Goal: Task Accomplishment & Management: Complete application form

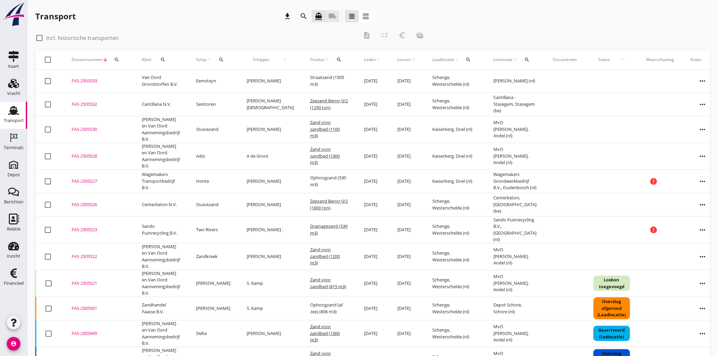
click at [333, 18] on icon "local_shipping" at bounding box center [332, 16] width 8 height 8
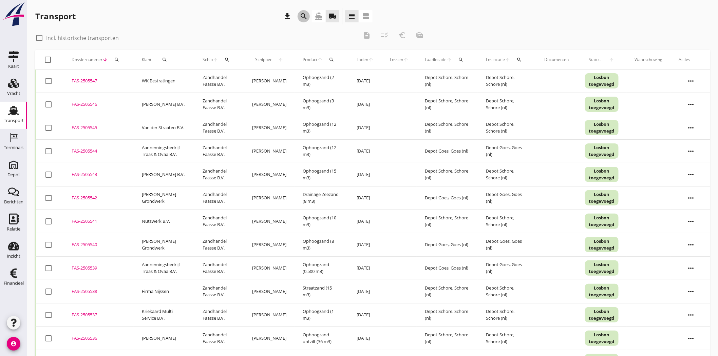
click at [302, 15] on icon "search" at bounding box center [303, 16] width 8 height 8
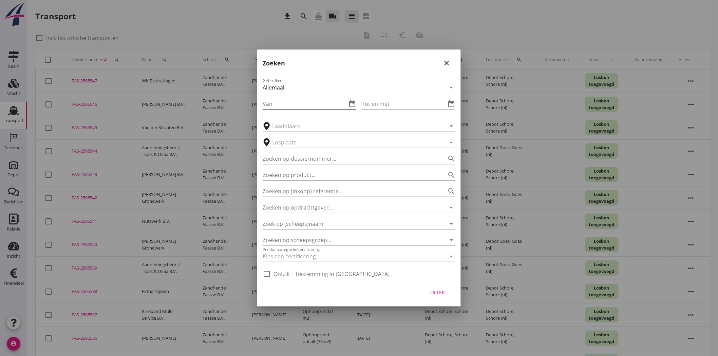
click at [351, 102] on icon "date_range" at bounding box center [352, 104] width 8 height 8
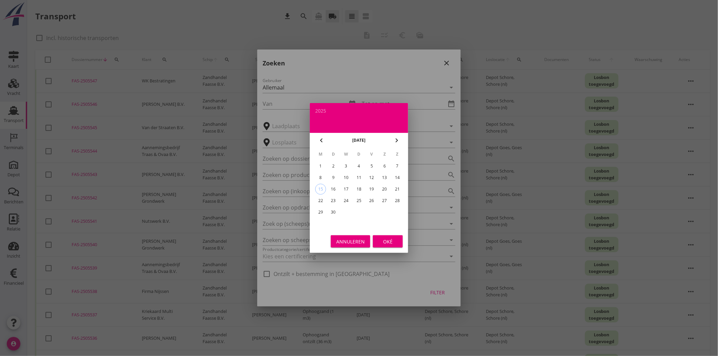
click at [322, 177] on div "8" at bounding box center [320, 177] width 11 height 11
type input "[DATE]"
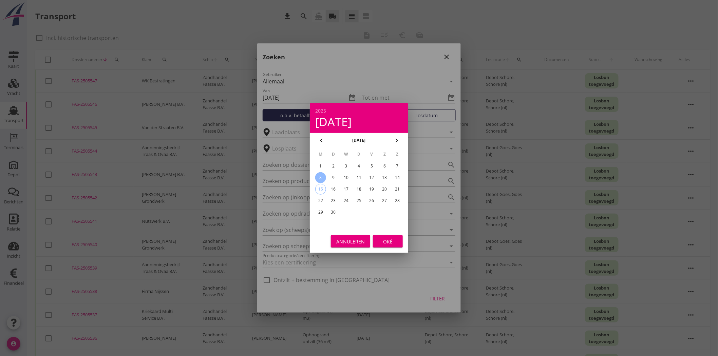
click at [394, 244] on div "Oké" at bounding box center [387, 241] width 19 height 7
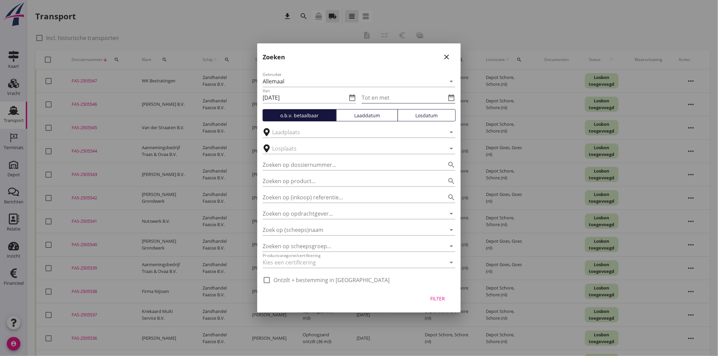
click at [451, 97] on icon "date_range" at bounding box center [451, 98] width 8 height 8
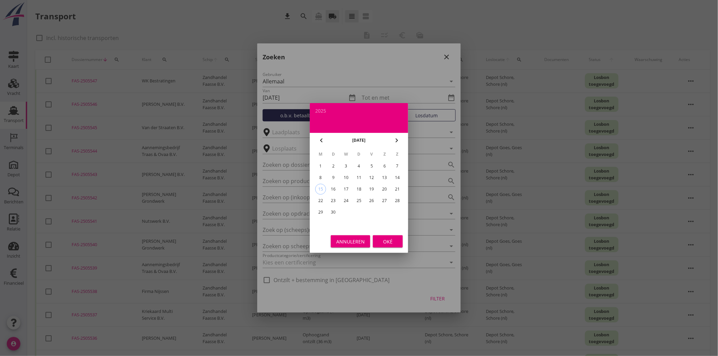
click at [368, 175] on div "12" at bounding box center [371, 177] width 11 height 11
type input "[DATE]"
click at [391, 240] on div "Oké" at bounding box center [387, 241] width 19 height 7
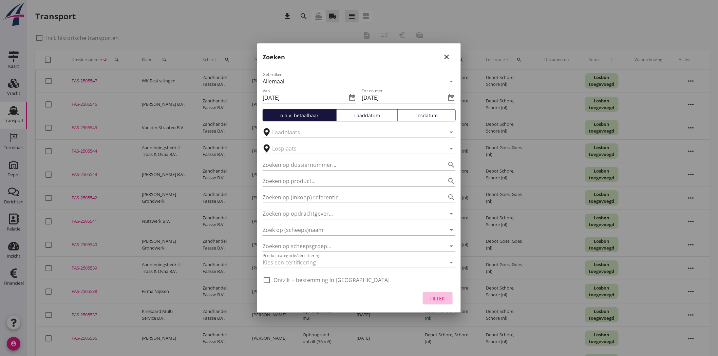
click at [442, 298] on div "Filter" at bounding box center [437, 298] width 19 height 7
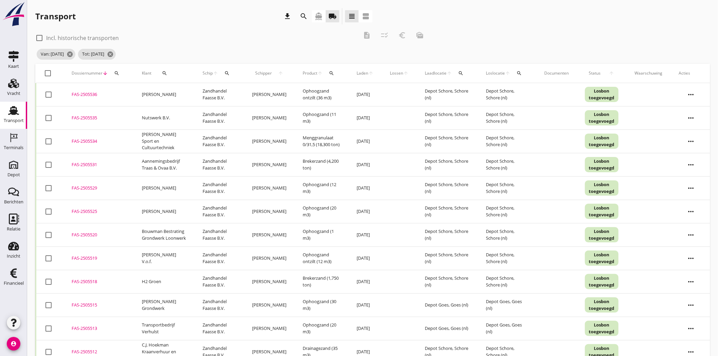
drag, startPoint x: 163, startPoint y: 65, endPoint x: 164, endPoint y: 69, distance: 4.1
click at [163, 66] on div "Klant search" at bounding box center [164, 73] width 44 height 16
click at [164, 74] on icon "search" at bounding box center [164, 73] width 5 height 5
click at [179, 92] on input "Zoeken op opdrachtgever..." at bounding box center [192, 92] width 71 height 11
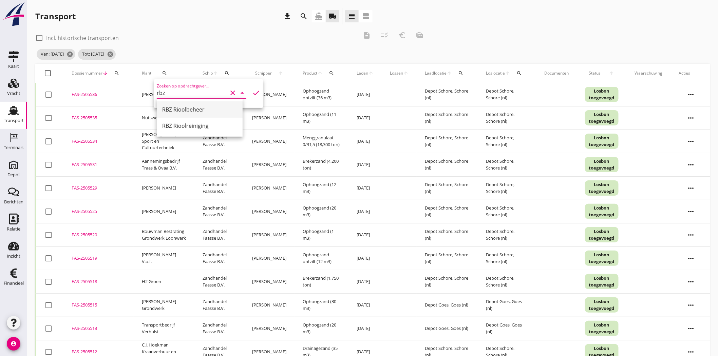
click at [200, 110] on div "RBZ Rioolbeheer" at bounding box center [199, 109] width 75 height 8
click at [252, 93] on icon "check" at bounding box center [256, 93] width 8 height 8
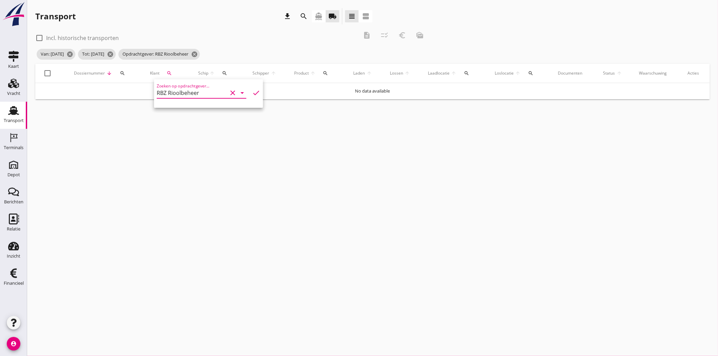
click at [210, 92] on input "RBZ Rioolbeheer" at bounding box center [192, 92] width 71 height 11
click at [204, 129] on div "RBZ Rioolreiniging" at bounding box center [199, 126] width 75 height 8
type input "RBZ Rioolreiniging"
click at [252, 92] on icon "check" at bounding box center [256, 93] width 8 height 8
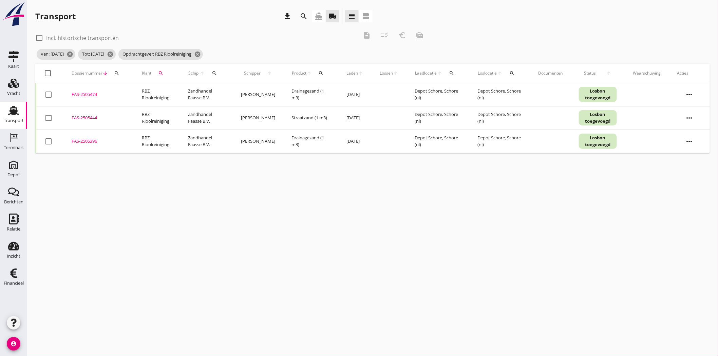
drag, startPoint x: 52, startPoint y: 140, endPoint x: 50, endPoint y: 137, distance: 4.0
click at [51, 140] on div at bounding box center [49, 142] width 12 height 12
checkbox input "true"
click at [50, 117] on div at bounding box center [49, 118] width 12 height 12
checkbox input "true"
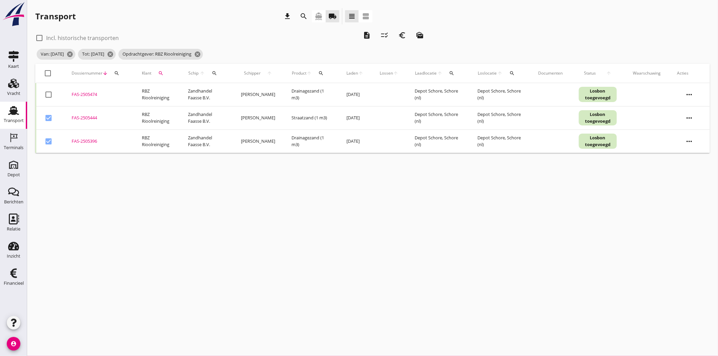
click at [46, 92] on div at bounding box center [49, 95] width 12 height 12
checkbox input "true"
click at [370, 35] on icon "description" at bounding box center [367, 35] width 8 height 8
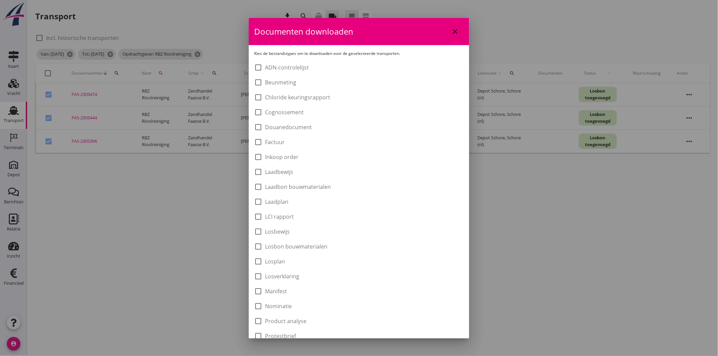
click at [309, 185] on label "Laadbon bouwmaterialen" at bounding box center [298, 186] width 66 height 7
checkbox input "true"
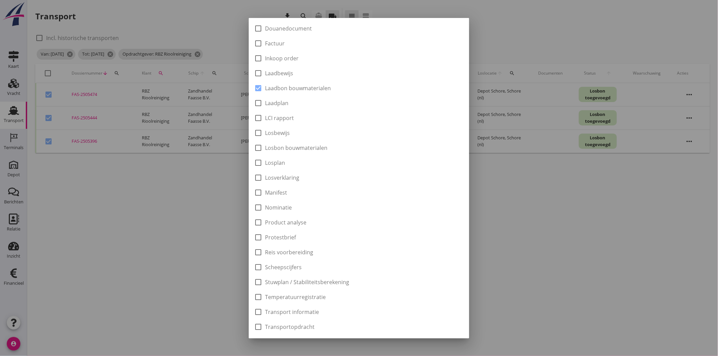
scroll to position [149, 0]
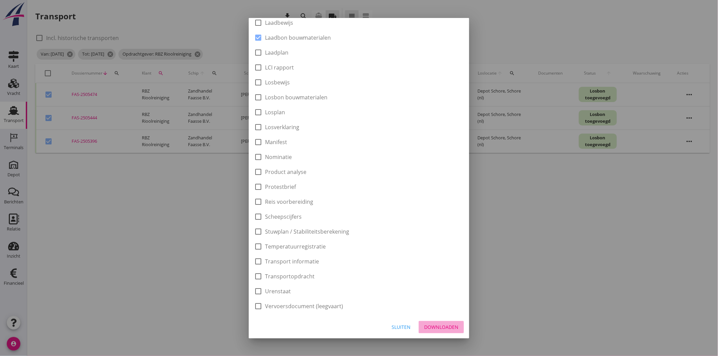
click at [430, 330] on div "Downloaden" at bounding box center [441, 327] width 34 height 7
checkbox input "false"
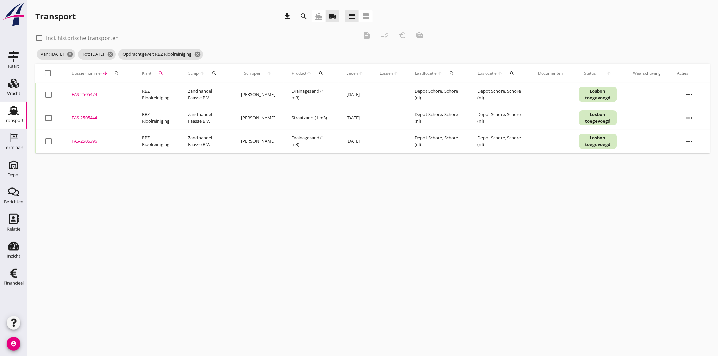
click at [81, 142] on div "FAS-2505396" at bounding box center [99, 141] width 54 height 7
click at [201, 52] on icon "cancel" at bounding box center [197, 54] width 7 height 7
click at [161, 72] on icon "search" at bounding box center [160, 73] width 5 height 5
click at [173, 89] on input "Zoeken op opdrachtgever..." at bounding box center [192, 92] width 71 height 11
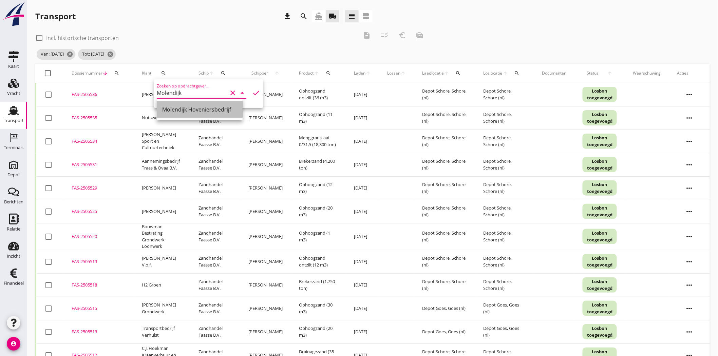
click at [189, 109] on div "Molendijk Hoveniersbedrijf" at bounding box center [199, 109] width 75 height 8
type input "Molendijk Hoveniersbedrijf"
click at [252, 92] on icon "check" at bounding box center [256, 93] width 8 height 8
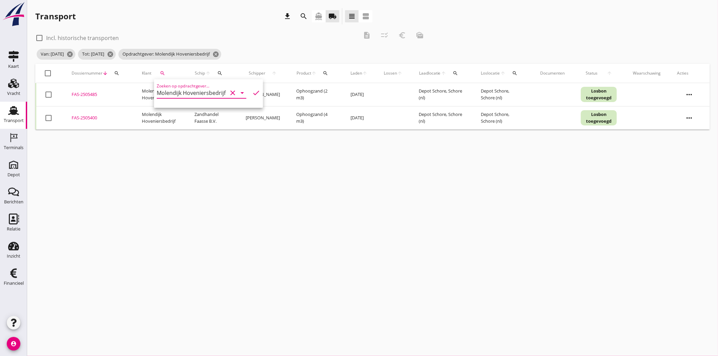
click at [276, 17] on div "Transport download search directions_boat local_shipping view_headline view_age…" at bounding box center [203, 16] width 337 height 16
click at [48, 119] on div at bounding box center [49, 118] width 12 height 12
checkbox input "true"
click at [48, 93] on div at bounding box center [49, 95] width 12 height 12
checkbox input "true"
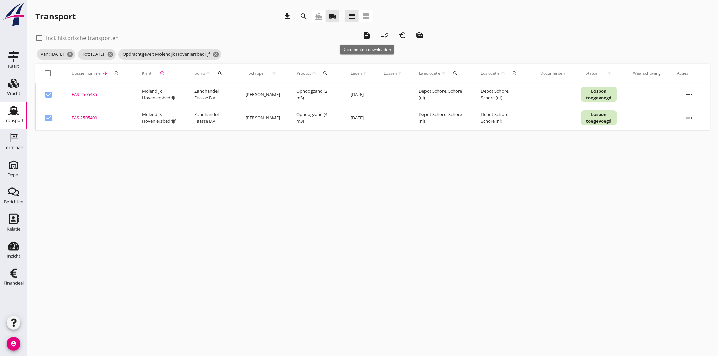
click at [371, 35] on icon "description" at bounding box center [367, 35] width 8 height 8
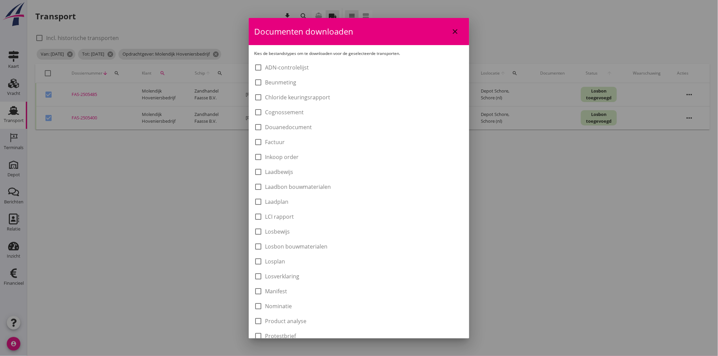
click at [299, 184] on label "Laadbon bouwmaterialen" at bounding box center [298, 186] width 66 height 7
checkbox input "true"
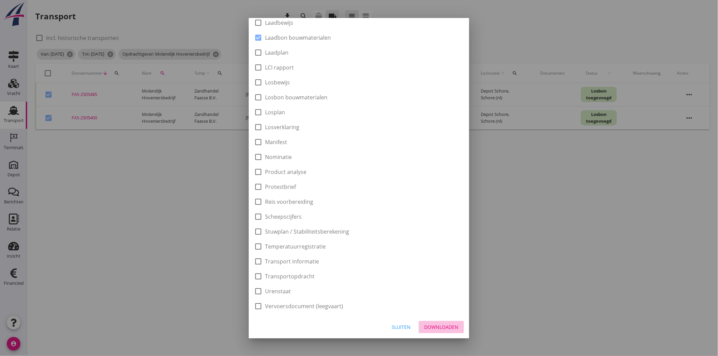
click at [437, 329] on div "Downloaden" at bounding box center [441, 327] width 34 height 7
checkbox input "false"
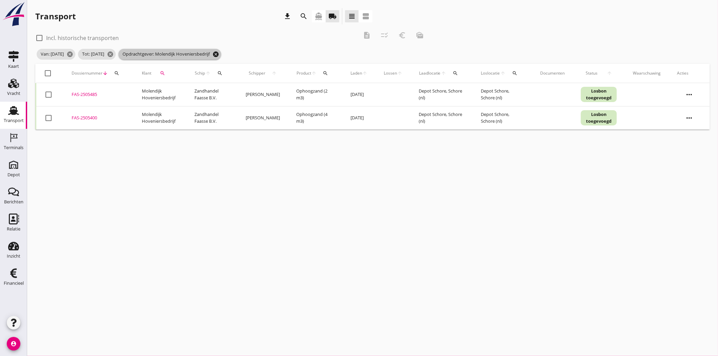
click at [219, 52] on icon "cancel" at bounding box center [215, 54] width 7 height 7
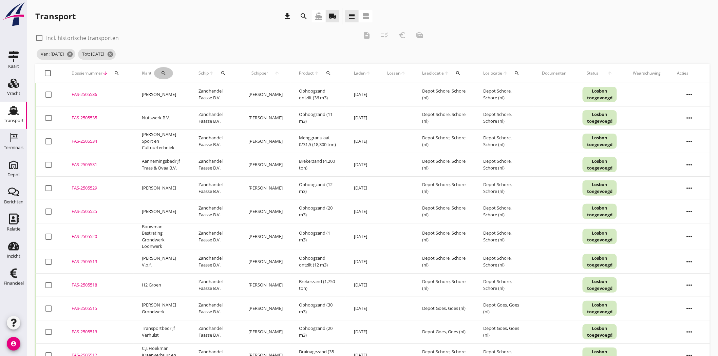
click at [161, 76] on icon "search" at bounding box center [163, 73] width 5 height 5
click at [178, 96] on input "Zoeken op opdrachtgever..." at bounding box center [192, 92] width 71 height 11
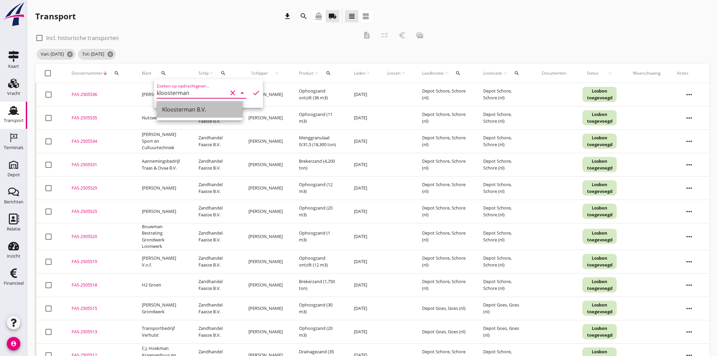
click at [178, 107] on div "Kloosterman B.V." at bounding box center [199, 109] width 75 height 8
type input "Kloosterman B.V."
click at [252, 90] on icon "check" at bounding box center [256, 93] width 8 height 8
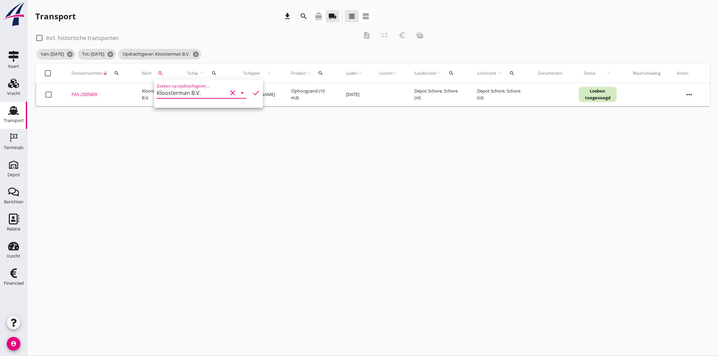
click at [530, 27] on div "check_box_outline_blank Incl. historische transporten description checklist_rtl…" at bounding box center [372, 45] width 674 height 37
click at [80, 96] on div "FAS-2505409" at bounding box center [99, 94] width 54 height 7
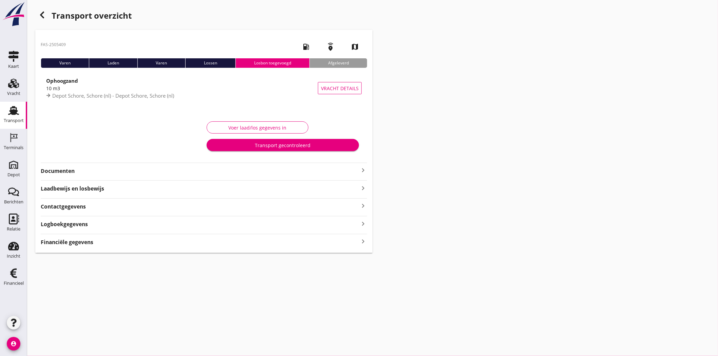
click at [70, 167] on strong "Documenten" at bounding box center [200, 171] width 318 height 8
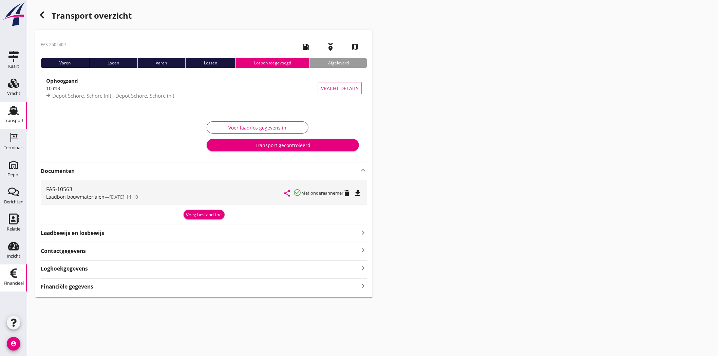
click at [12, 282] on div "Financieel" at bounding box center [14, 283] width 20 height 4
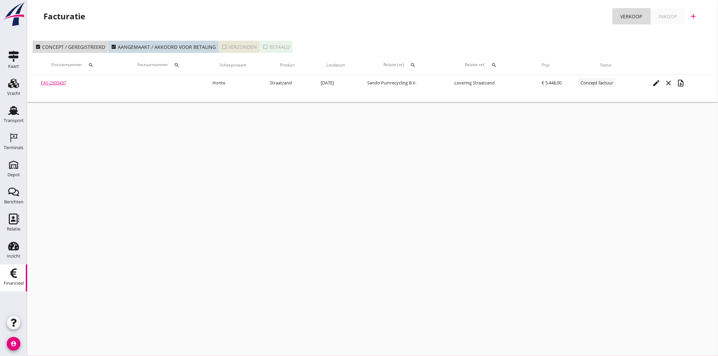
click at [232, 44] on div "check_box_outline_blank Verzonden" at bounding box center [238, 46] width 35 height 7
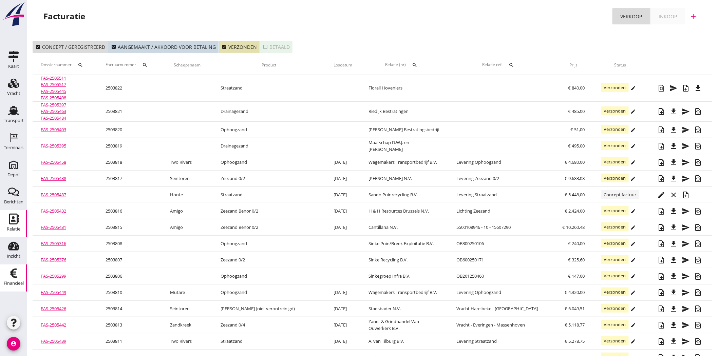
click at [9, 213] on link "Relatie Relatie" at bounding box center [13, 223] width 27 height 27
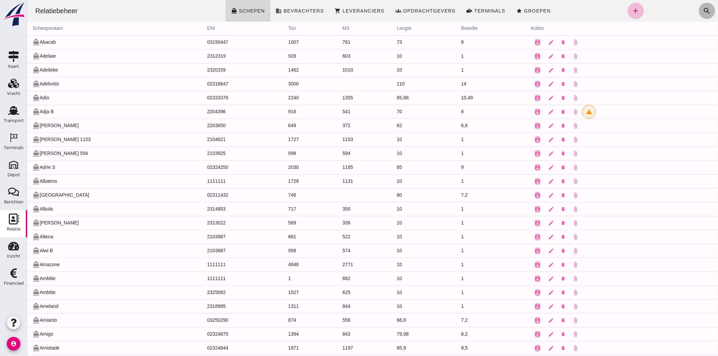
click at [702, 7] on icon "search" at bounding box center [706, 11] width 8 height 8
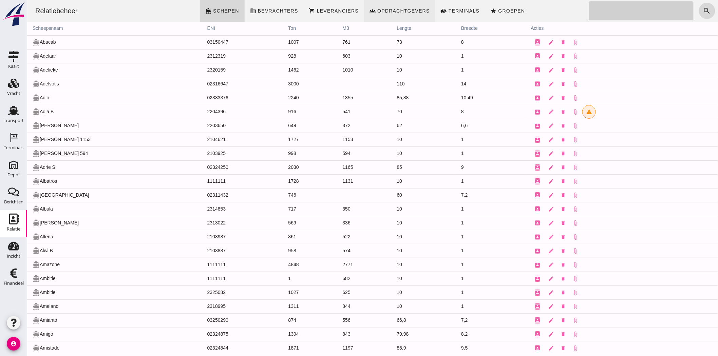
click at [396, 9] on span "Opdrachtgevers" at bounding box center [402, 10] width 53 height 5
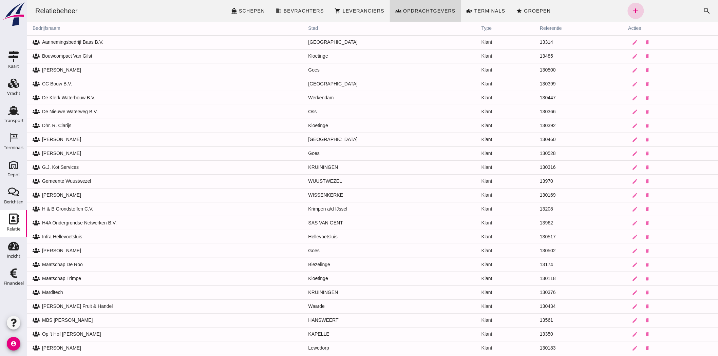
click at [631, 12] on icon "add" at bounding box center [635, 11] width 8 height 8
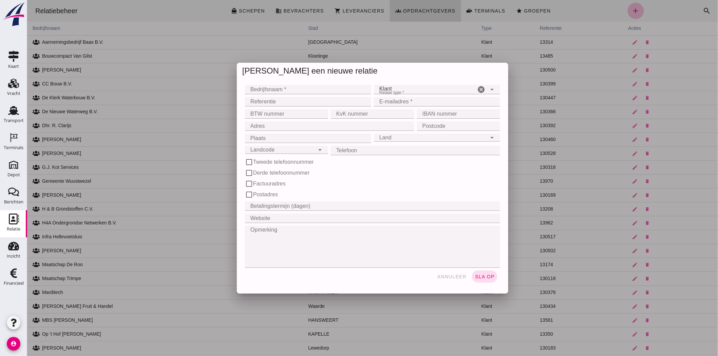
click at [287, 85] on input "Bedrijfsnaam *" at bounding box center [305, 89] width 122 height 9
type input "d"
type input "D"
type input "Dhr. [GEOGRAPHIC_DATA]"
click at [427, 105] on input "E-mailadres *" at bounding box center [434, 101] width 122 height 9
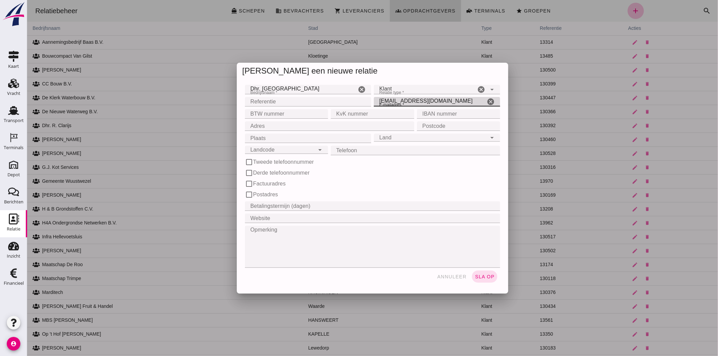
type input "[EMAIL_ADDRESS][DOMAIN_NAME]"
click at [288, 127] on input "Adres" at bounding box center [326, 125] width 165 height 9
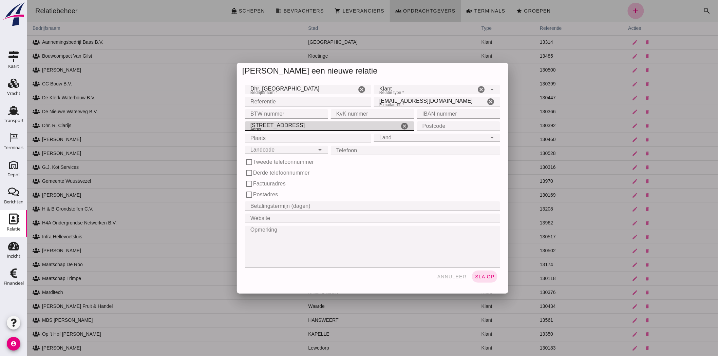
type input "[STREET_ADDRESS]"
click at [449, 122] on input "Postcode" at bounding box center [455, 125] width 79 height 9
type input "4481 AE"
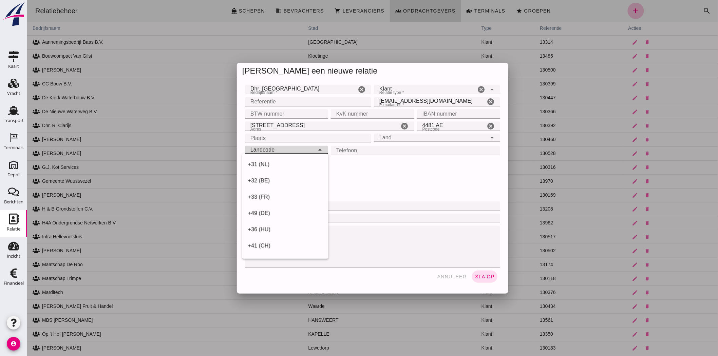
click at [306, 142] on input "Landcode" at bounding box center [279, 146] width 70 height 8
click at [310, 138] on input "Plaats" at bounding box center [305, 138] width 122 height 9
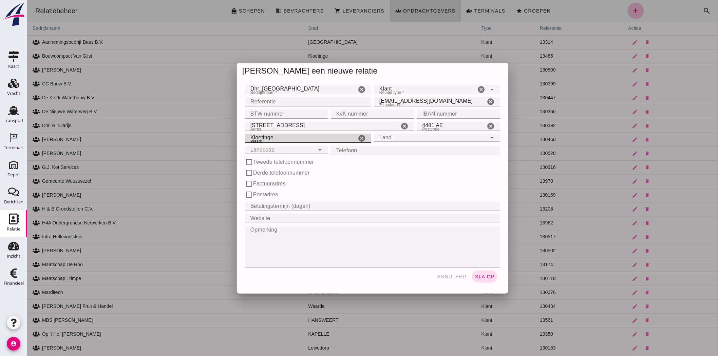
type input "Kloetinge"
click at [489, 135] on icon "arrow_drop_down" at bounding box center [491, 138] width 8 height 8
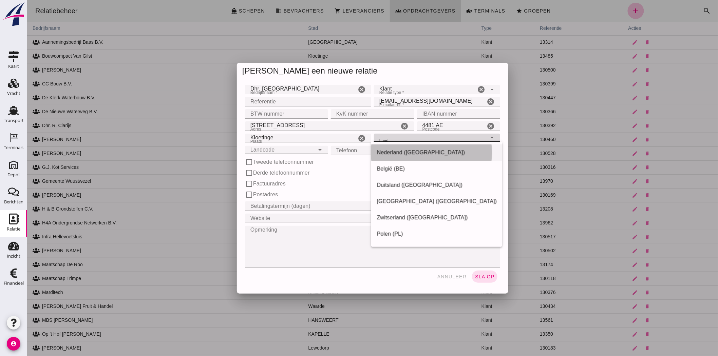
click at [431, 153] on div "Nederland ([GEOGRAPHIC_DATA])" at bounding box center [436, 153] width 120 height 8
type input "Nederland ([GEOGRAPHIC_DATA])"
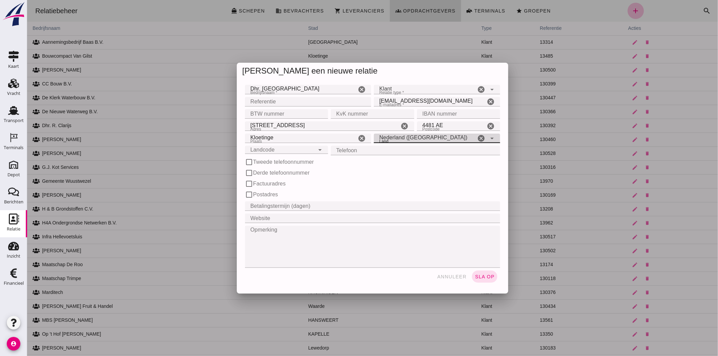
click at [299, 146] on input "Landcode" at bounding box center [279, 146] width 70 height 8
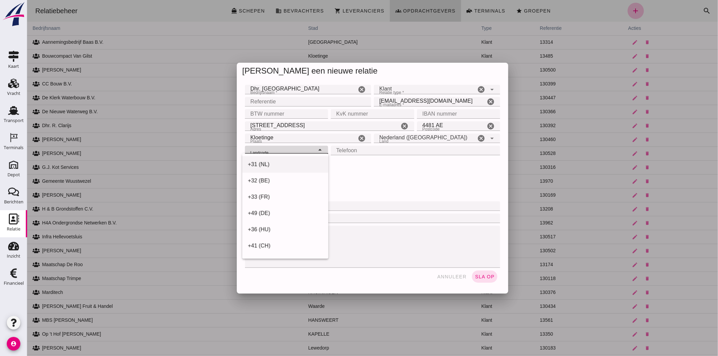
click at [289, 163] on div "+31 (NL)" at bounding box center [284, 164] width 75 height 8
type input "+31 (NL)"
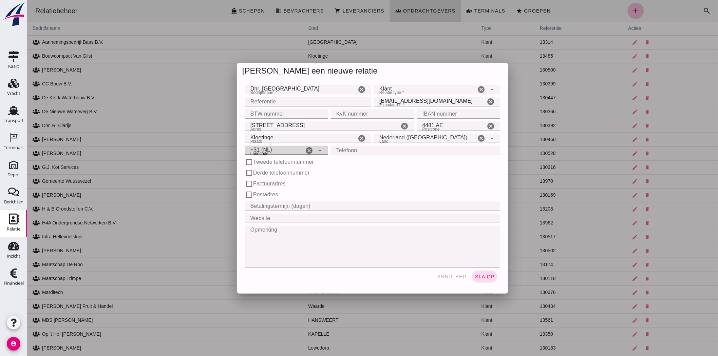
click at [360, 150] on input "Telefoon" at bounding box center [412, 150] width 165 height 9
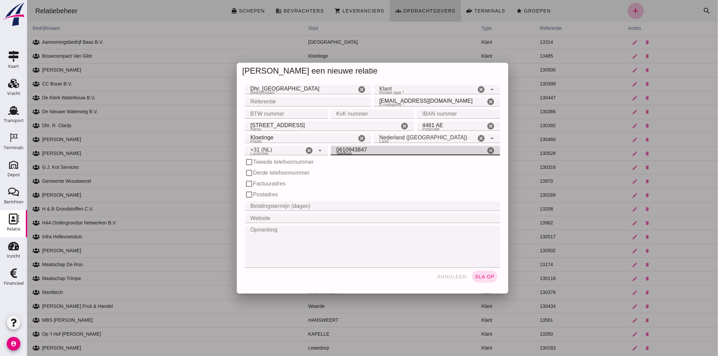
type input "0610943847"
click at [266, 205] on input "Betalingstermijn (dagen)" at bounding box center [369, 205] width 251 height 9
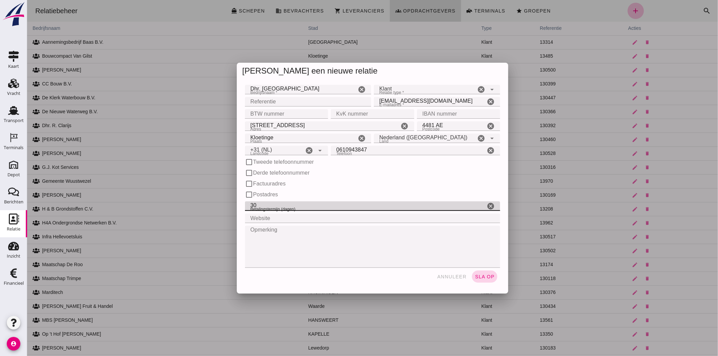
type input "30"
click at [480, 277] on span "sla op" at bounding box center [484, 276] width 20 height 5
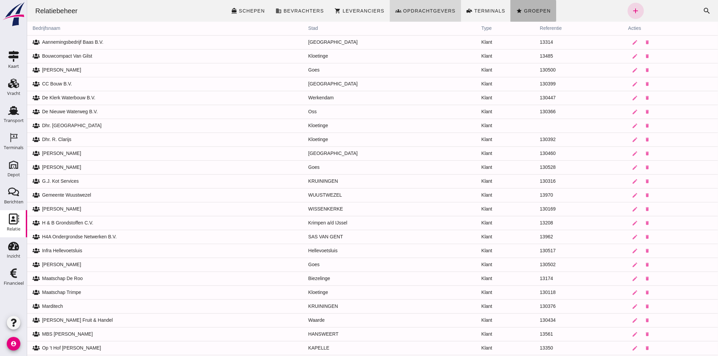
click at [527, 5] on link "star Groepen" at bounding box center [532, 11] width 45 height 22
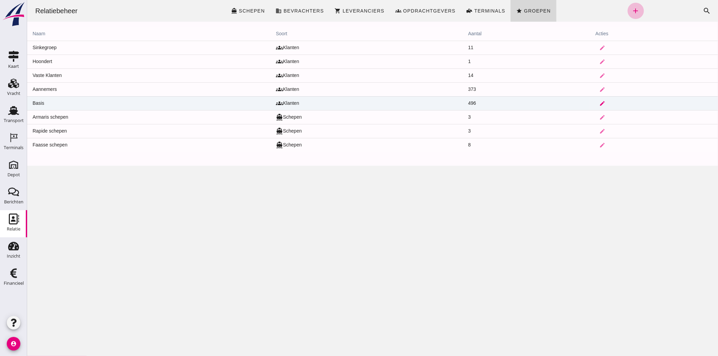
click at [599, 103] on icon "edit" at bounding box center [602, 103] width 6 height 6
click at [39, 102] on td "Basis" at bounding box center [148, 103] width 243 height 14
click at [36, 100] on td "Basis" at bounding box center [148, 103] width 243 height 14
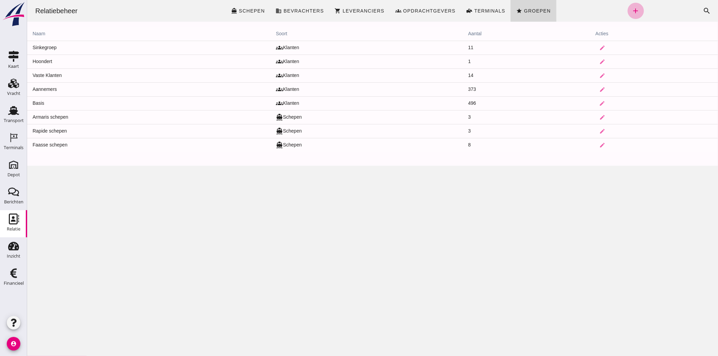
click at [36, 102] on td "Basis" at bounding box center [148, 103] width 243 height 14
click at [636, 8] on link "add" at bounding box center [635, 11] width 16 height 16
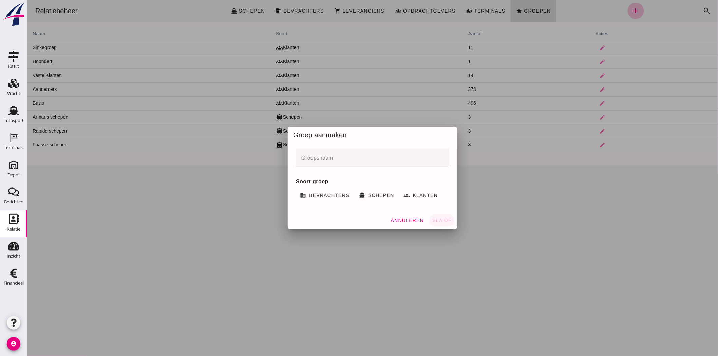
click at [408, 219] on div at bounding box center [372, 178] width 690 height 356
click at [408, 221] on div at bounding box center [372, 178] width 690 height 356
click at [404, 218] on span "Annuleren" at bounding box center [407, 220] width 34 height 5
click at [405, 220] on span "Annuleren" at bounding box center [407, 220] width 34 height 5
click at [431, 253] on div at bounding box center [372, 178] width 690 height 356
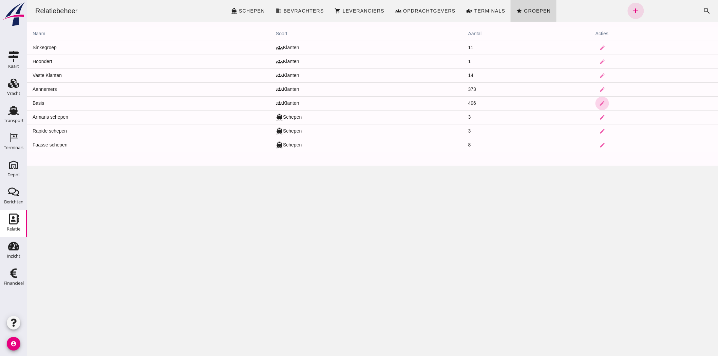
click at [442, 218] on div at bounding box center [372, 178] width 690 height 356
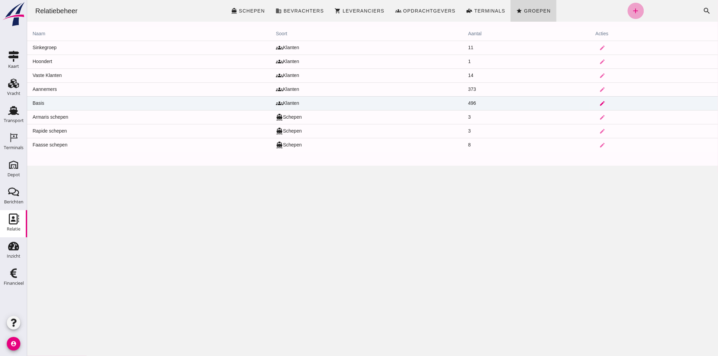
click at [38, 103] on td "Basis" at bounding box center [148, 103] width 243 height 14
click at [599, 100] on icon "edit" at bounding box center [602, 103] width 6 height 6
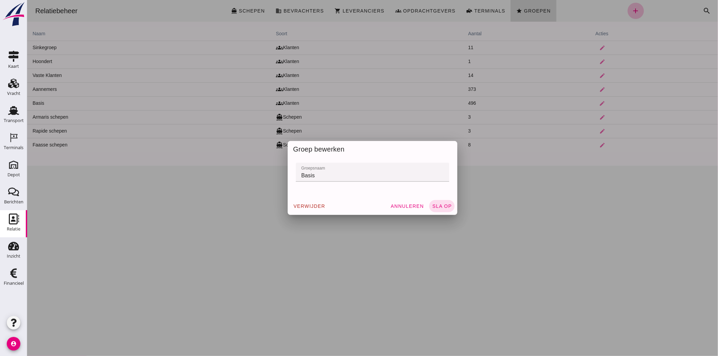
click at [407, 203] on div at bounding box center [372, 178] width 690 height 356
click at [406, 205] on span "Annuleren" at bounding box center [407, 205] width 34 height 5
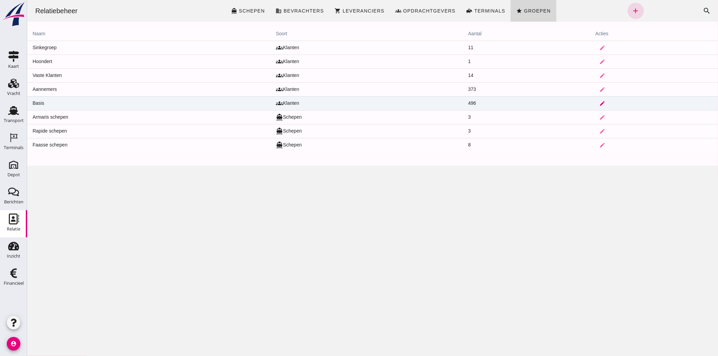
click at [599, 100] on icon "edit" at bounding box center [602, 103] width 6 height 6
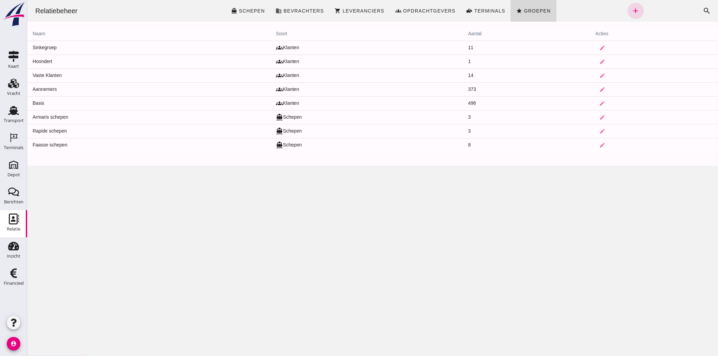
click at [37, 101] on td "Basis" at bounding box center [148, 103] width 243 height 14
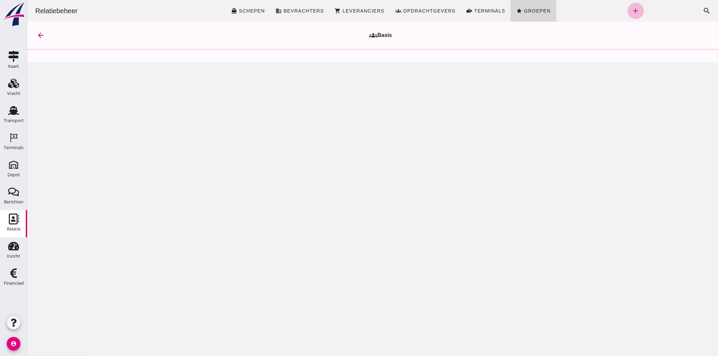
click at [287, 102] on div "Relatiebeheer directions_boat Schepen business Bevrachters shopping_cart Levera…" at bounding box center [372, 178] width 690 height 356
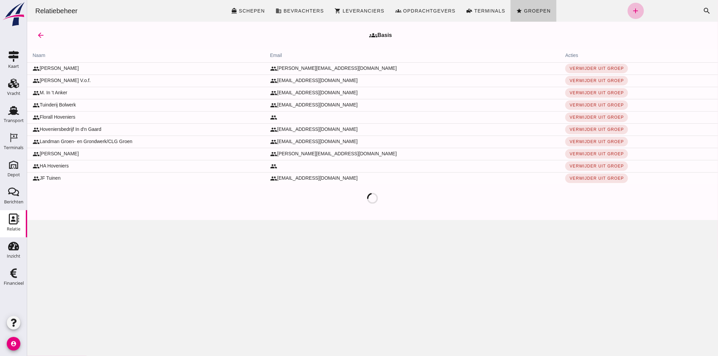
click at [527, 9] on span "Groepen" at bounding box center [536, 10] width 27 height 5
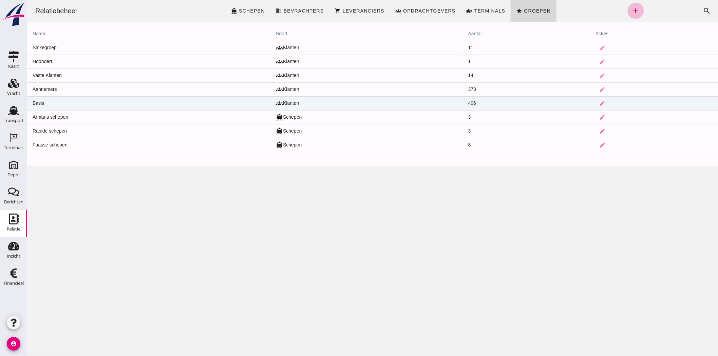
click at [42, 102] on td "Basis" at bounding box center [148, 103] width 243 height 14
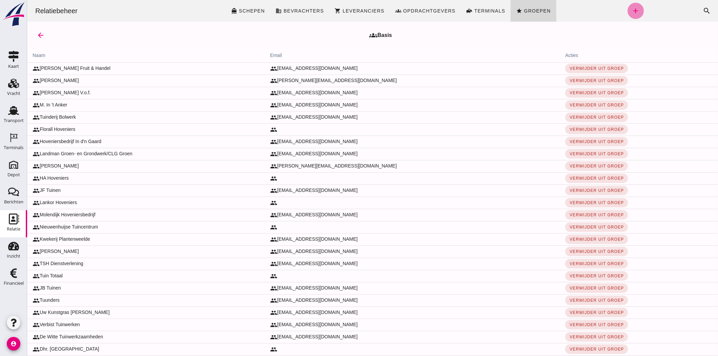
click at [631, 14] on icon "add" at bounding box center [635, 11] width 8 height 8
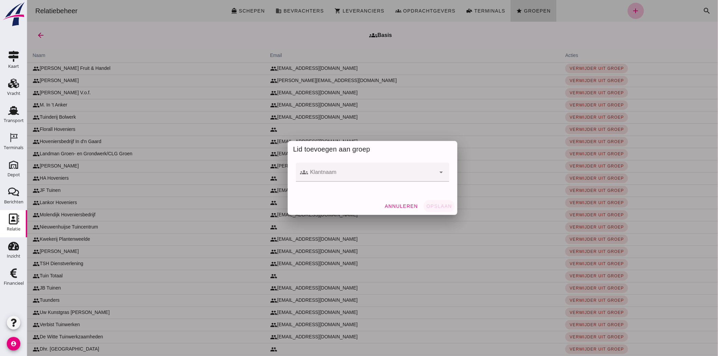
click at [356, 174] on input "Klantnaam" at bounding box center [372, 176] width 128 height 8
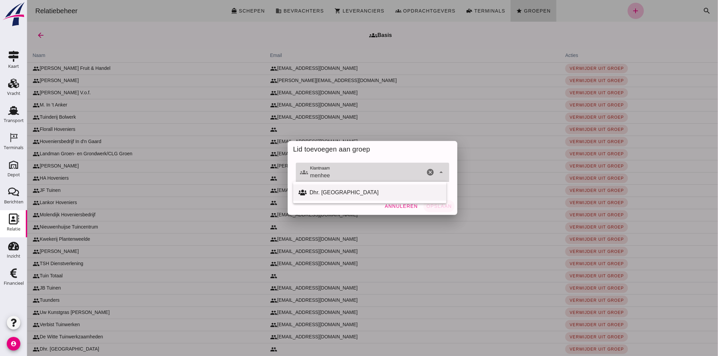
click at [341, 190] on div "Dhr. [GEOGRAPHIC_DATA]" at bounding box center [375, 193] width 132 height 8
click at [301, 192] on icon at bounding box center [302, 193] width 8 height 8
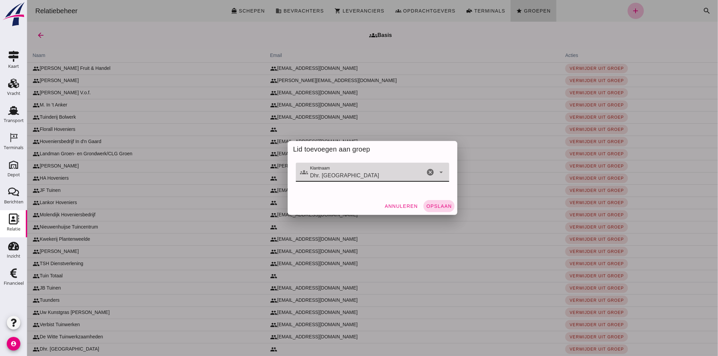
type input "Dhr. [GEOGRAPHIC_DATA]"
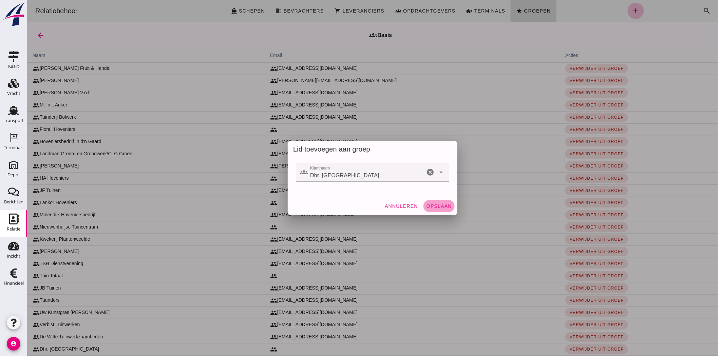
click at [435, 205] on span "Opslaan" at bounding box center [439, 205] width 26 height 5
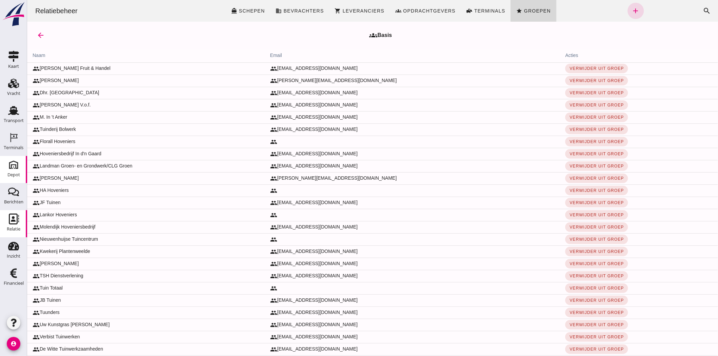
click at [4, 161] on link "[GEOGRAPHIC_DATA]" at bounding box center [13, 169] width 27 height 27
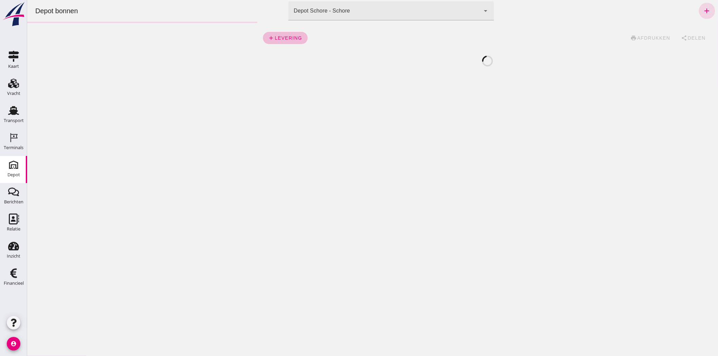
click at [481, 12] on icon "arrow_drop_down" at bounding box center [485, 11] width 8 height 8
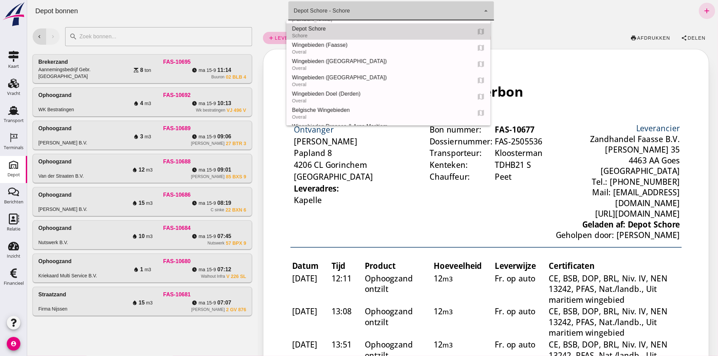
scroll to position [60, 0]
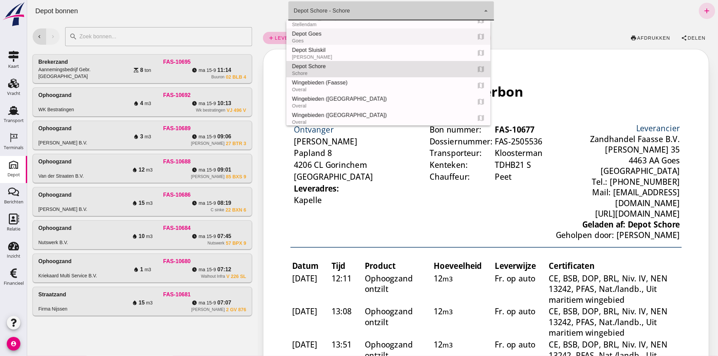
click at [416, 33] on div "Depot Goes" at bounding box center [378, 34] width 174 height 8
type input "8d49d884-38cb-411c-a66c-fafb858bb749"
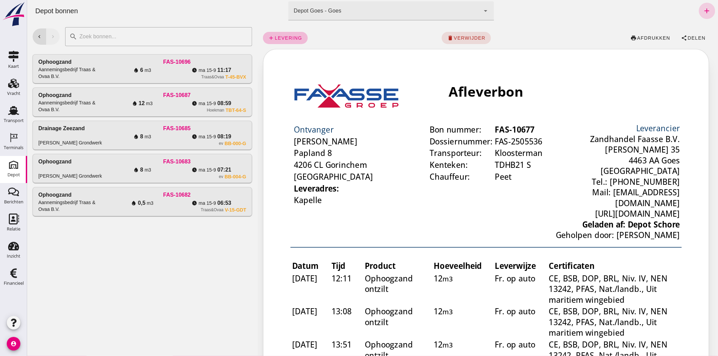
click at [702, 11] on icon "add" at bounding box center [706, 11] width 8 height 8
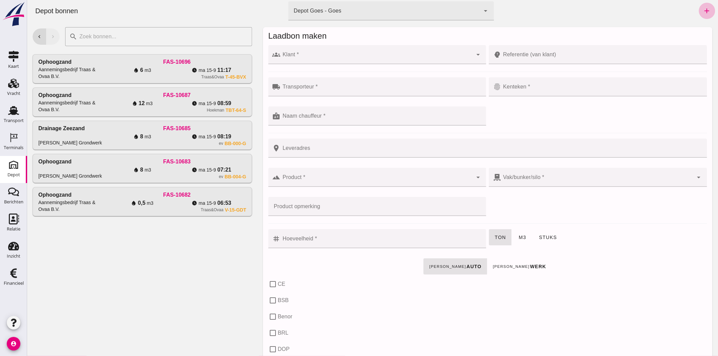
click at [361, 57] on input "Klant *" at bounding box center [376, 58] width 192 height 8
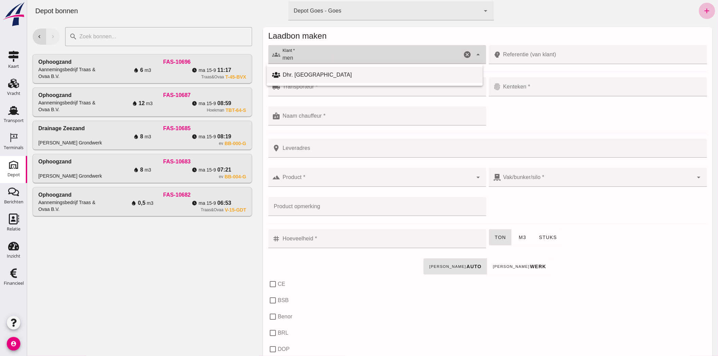
click at [356, 79] on div "Dhr. [GEOGRAPHIC_DATA]" at bounding box center [374, 75] width 216 height 16
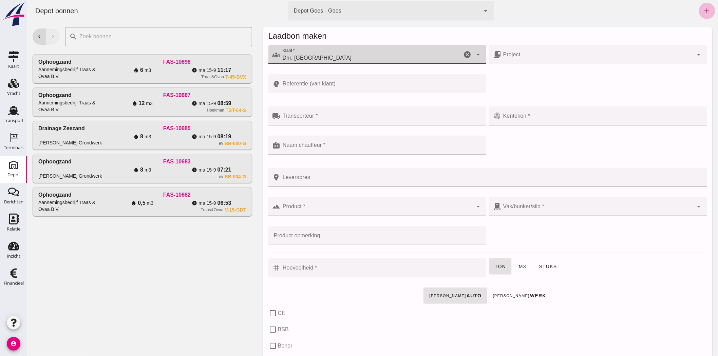
type input "Dhr. [GEOGRAPHIC_DATA]"
click at [352, 118] on input "Transporteur *" at bounding box center [381, 119] width 202 height 8
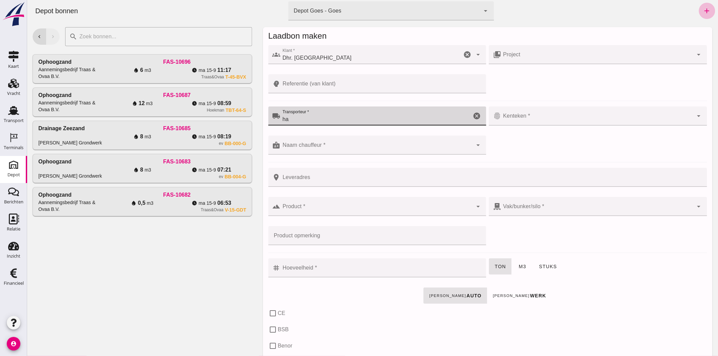
type input "h"
type input "Harten"
click at [602, 113] on div at bounding box center [597, 115] width 192 height 19
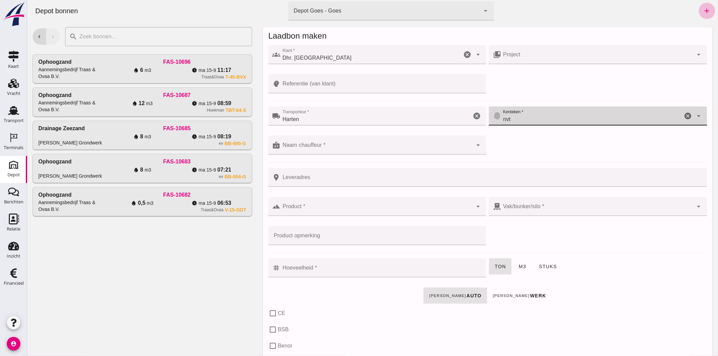
type input "nvt"
click at [369, 145] on input "Naam chauffeur *" at bounding box center [376, 148] width 192 height 8
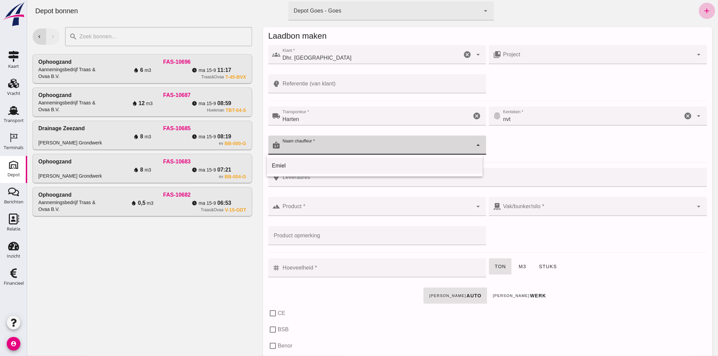
click at [286, 164] on div "Emiel" at bounding box center [374, 166] width 205 height 8
type input "Emiel"
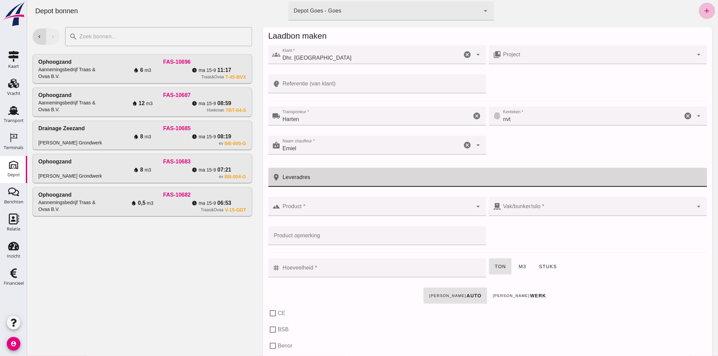
click at [301, 181] on input "Leveradres" at bounding box center [491, 177] width 422 height 19
type input "[STREET_ADDRESS]"
click at [312, 205] on div at bounding box center [376, 206] width 192 height 19
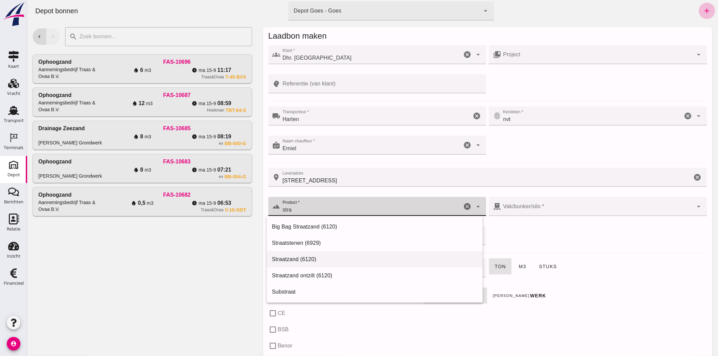
scroll to position [0, 0]
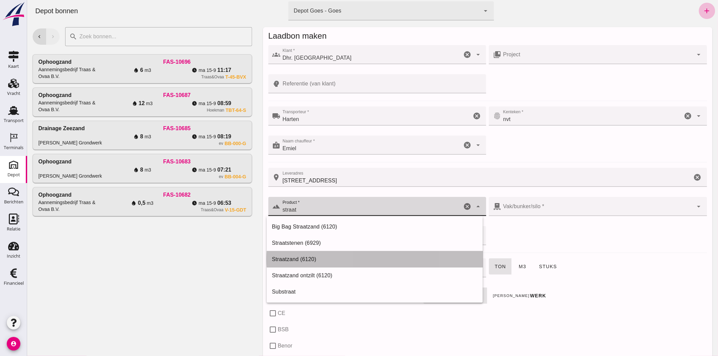
click at [340, 259] on div "Straatzand (6120)" at bounding box center [374, 259] width 205 height 8
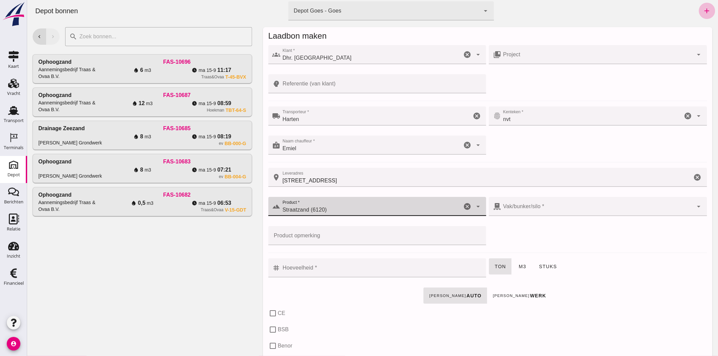
type input "Straatzand (6120)"
click at [579, 198] on div at bounding box center [597, 206] width 192 height 19
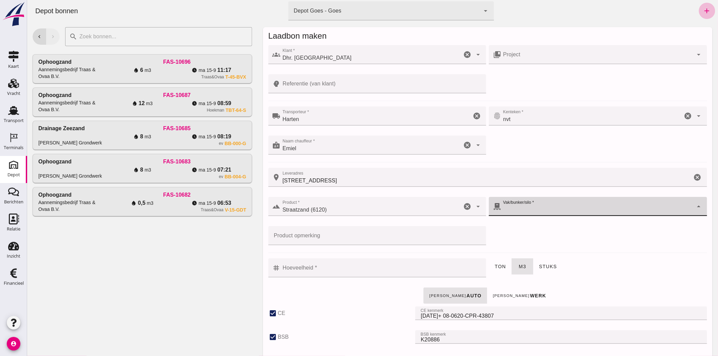
checkbox input "true"
type input "40"
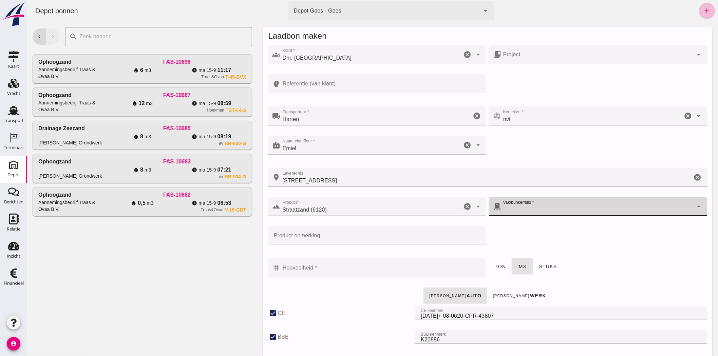
checkbox input "true"
click at [579, 203] on div at bounding box center [597, 206] width 192 height 19
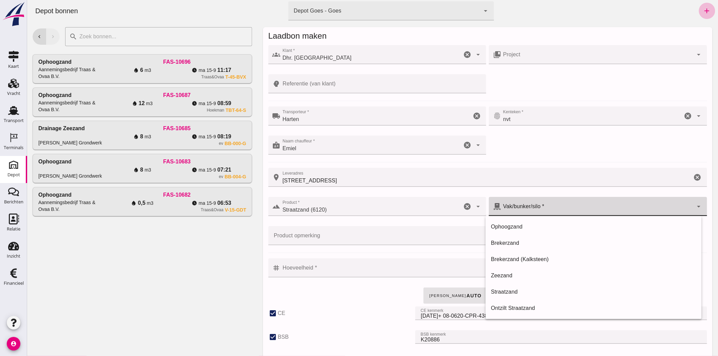
type input "303"
click at [579, 203] on div "Straatzand 303" at bounding box center [591, 206] width 181 height 19
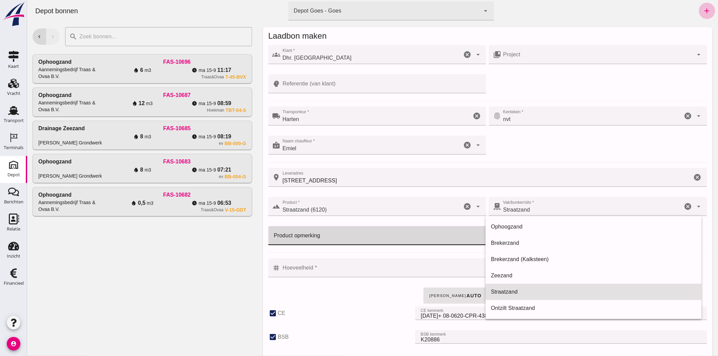
click at [324, 236] on input "Product opmerking" at bounding box center [375, 235] width 214 height 19
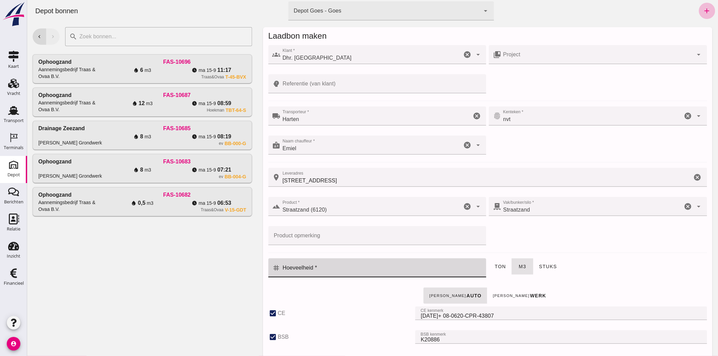
click at [313, 268] on input "Hoeveelheid *" at bounding box center [381, 267] width 202 height 19
type input "2"
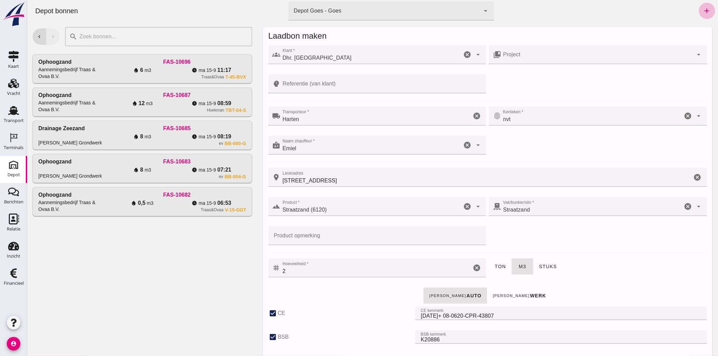
click at [660, 273] on div "ton m3 stuks" at bounding box center [597, 271] width 221 height 29
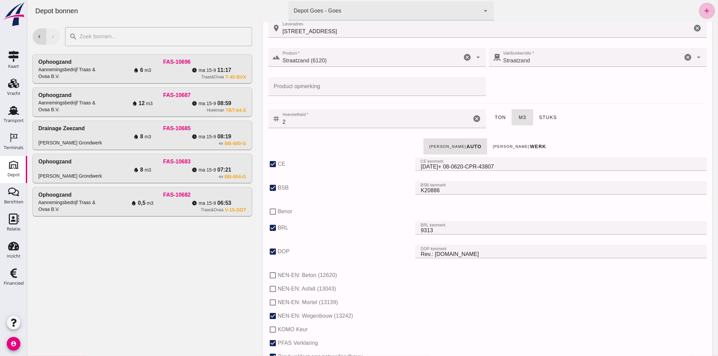
scroll to position [151, 0]
click at [502, 138] on button "[PERSON_NAME] werk" at bounding box center [519, 145] width 65 height 16
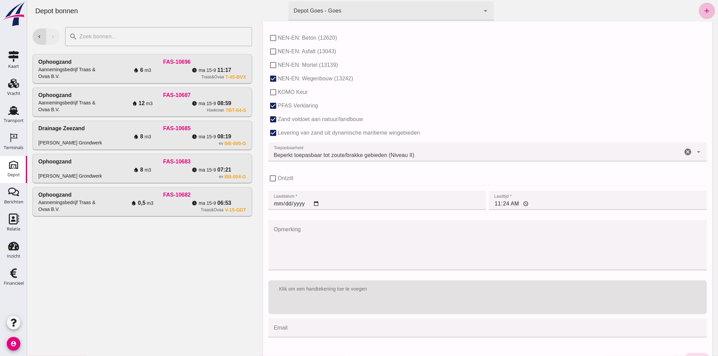
scroll to position [404, 0]
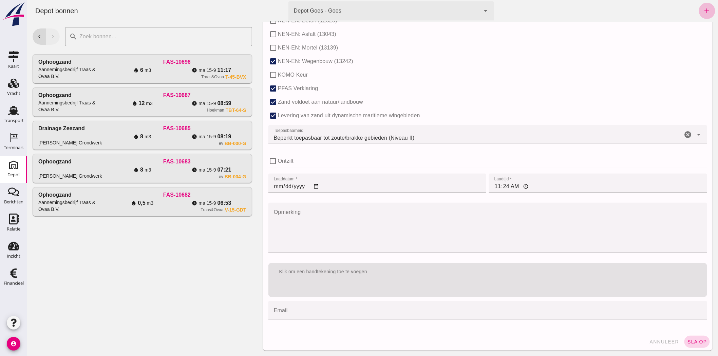
click at [688, 338] on button "sla op" at bounding box center [696, 342] width 25 height 12
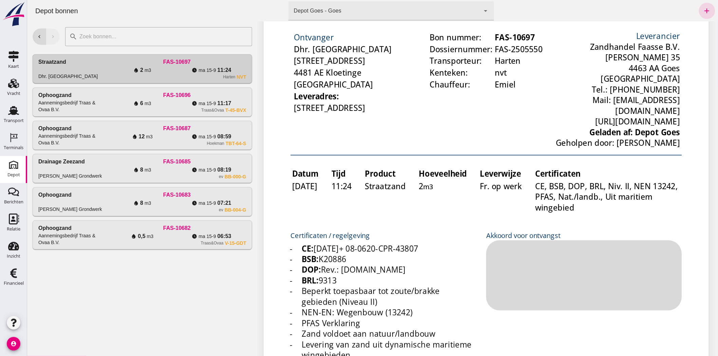
scroll to position [0, 0]
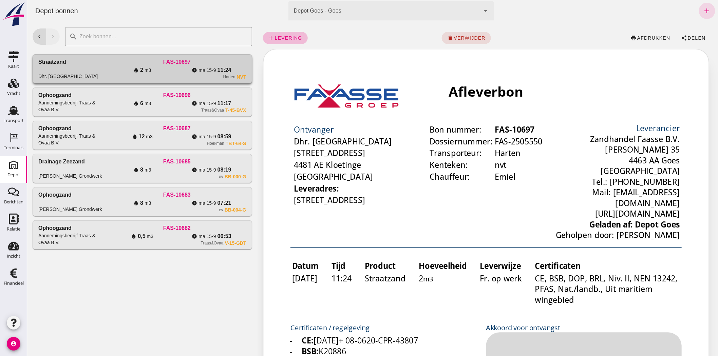
click at [131, 67] on div "water_drop 2 m3" at bounding box center [141, 70] width 69 height 8
click at [13, 278] on icon "Financieel" at bounding box center [13, 273] width 11 height 11
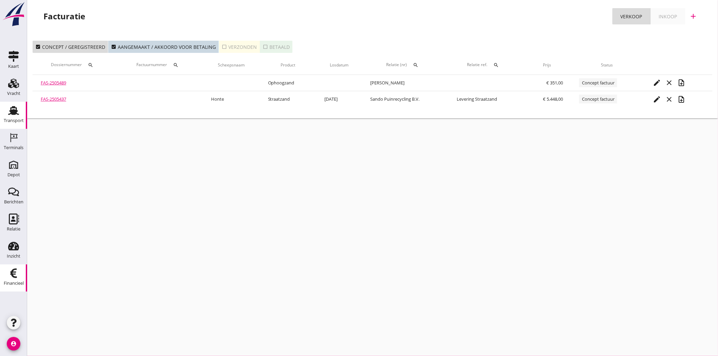
click at [11, 111] on use at bounding box center [13, 110] width 11 height 9
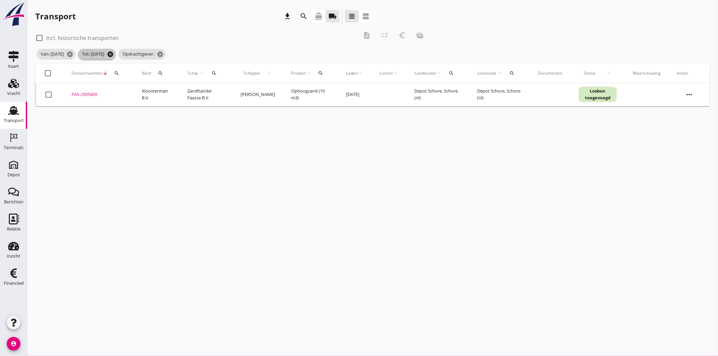
click at [114, 53] on icon "cancel" at bounding box center [110, 54] width 7 height 7
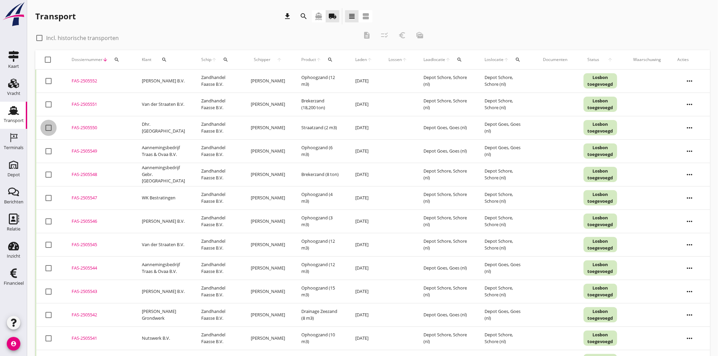
click at [50, 128] on div at bounding box center [49, 128] width 12 height 12
checkbox input "true"
click at [402, 36] on icon "euro_symbol" at bounding box center [402, 35] width 8 height 8
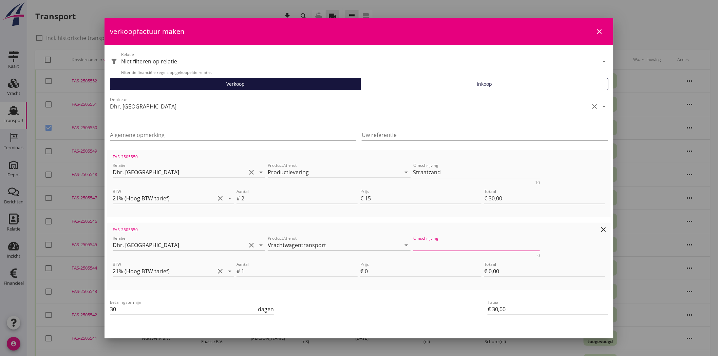
click at [472, 243] on textarea "Omschrijving" at bounding box center [476, 245] width 127 height 11
type textarea "Transport"
click at [388, 267] on input "0" at bounding box center [423, 271] width 117 height 11
type input "7"
type input "€ 7,00"
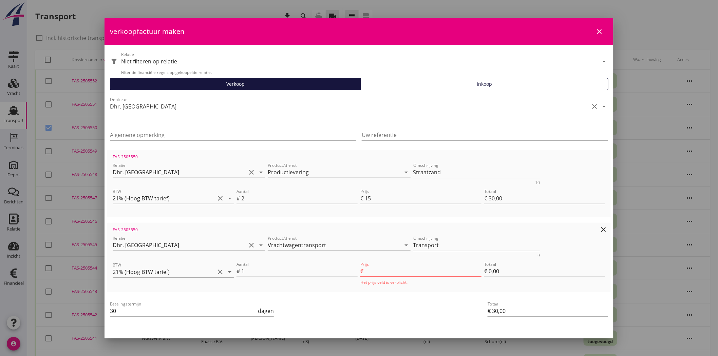
type input "€ 37,00"
type input "70"
type input "€ 70,00"
type input "€ 100,00"
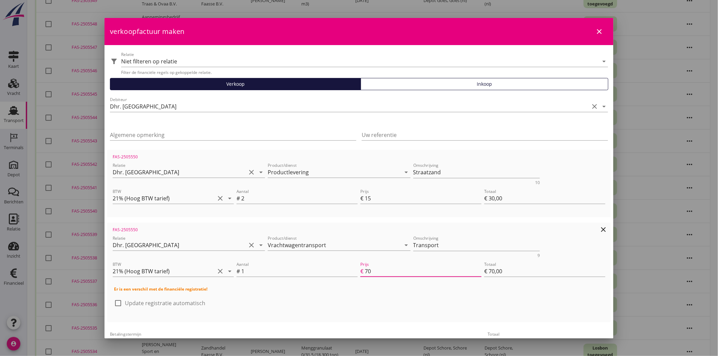
scroll to position [52, 0]
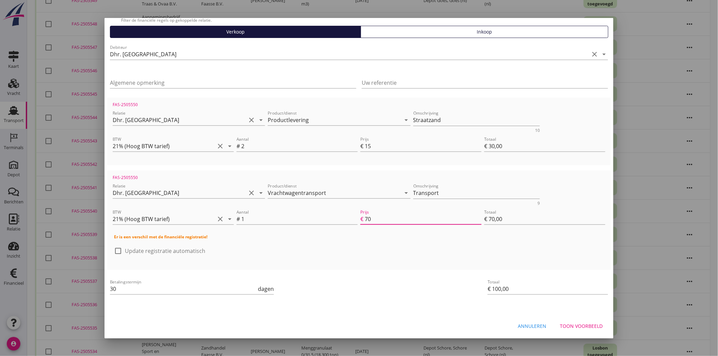
type input "70"
click at [581, 323] on div "Toon voorbeeld" at bounding box center [581, 325] width 43 height 7
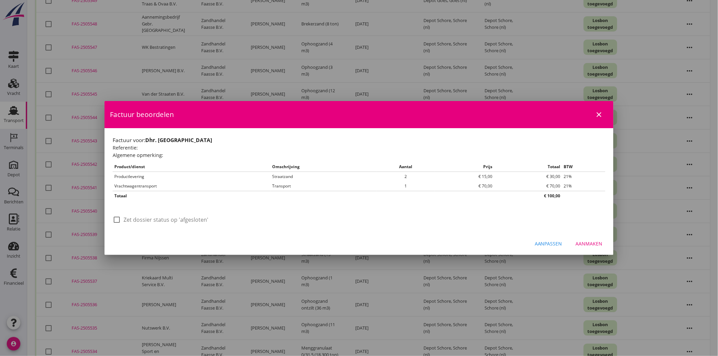
scroll to position [0, 0]
click at [591, 243] on div "Aanmaken" at bounding box center [588, 243] width 27 height 7
checkbox input "false"
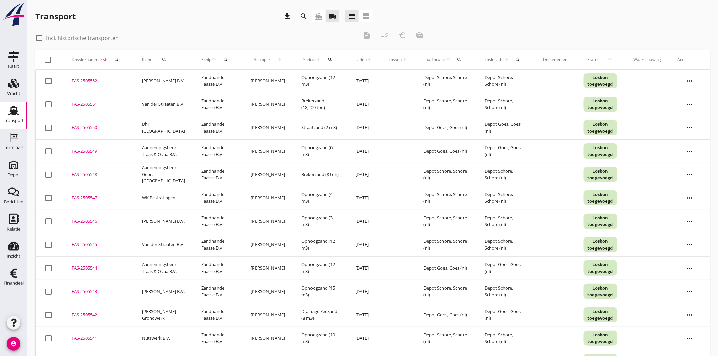
click at [90, 128] on div "FAS-2505550" at bounding box center [99, 127] width 54 height 7
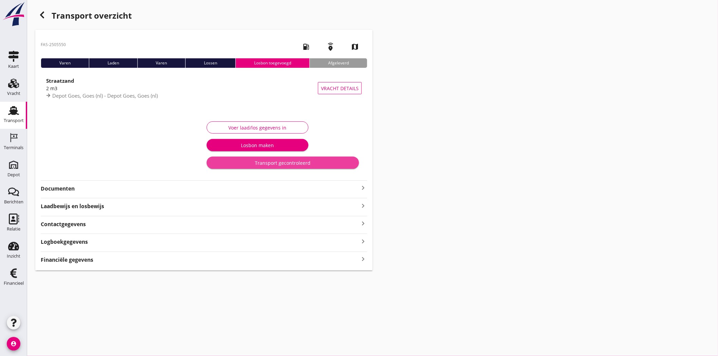
click at [325, 161] on div "Transport gecontroleerd" at bounding box center [282, 162] width 141 height 7
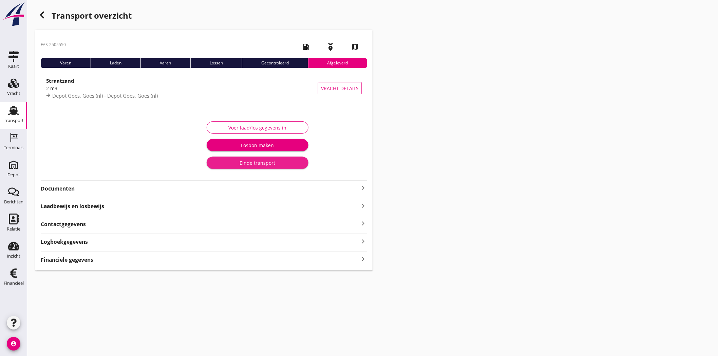
click at [281, 164] on div "Einde transport" at bounding box center [257, 162] width 91 height 7
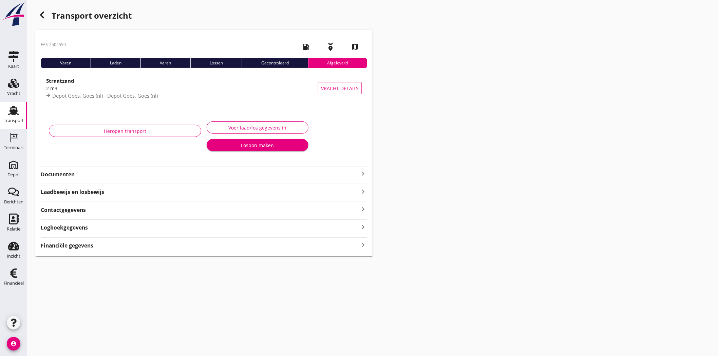
click at [70, 172] on strong "Documenten" at bounding box center [200, 175] width 318 height 8
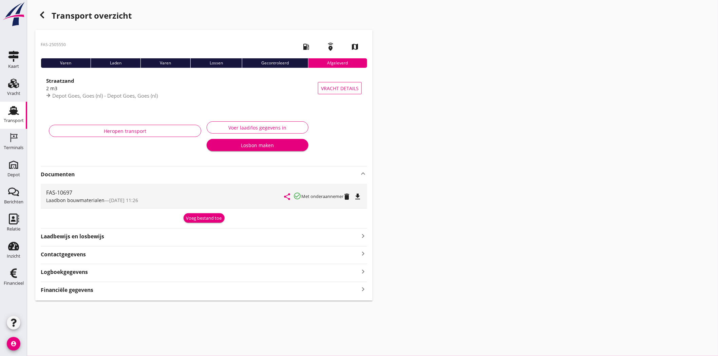
click at [356, 196] on icon "file_download" at bounding box center [357, 197] width 8 height 8
click at [17, 83] on use at bounding box center [13, 83] width 11 height 9
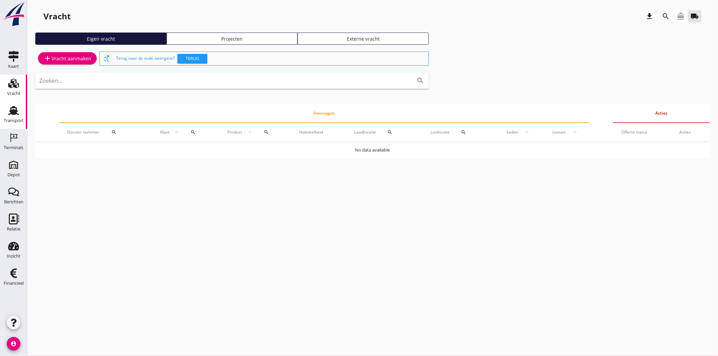
click at [11, 121] on div "Transport" at bounding box center [14, 120] width 20 height 4
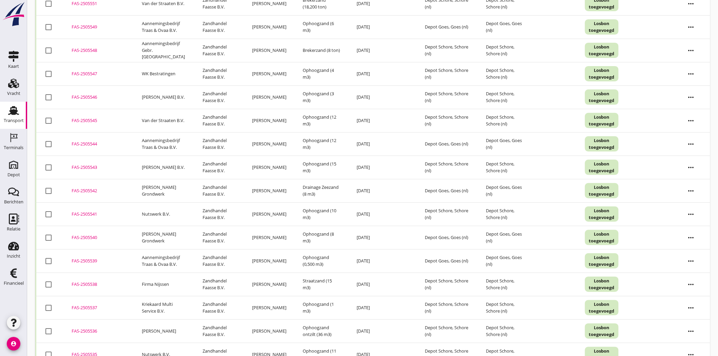
scroll to position [113, 0]
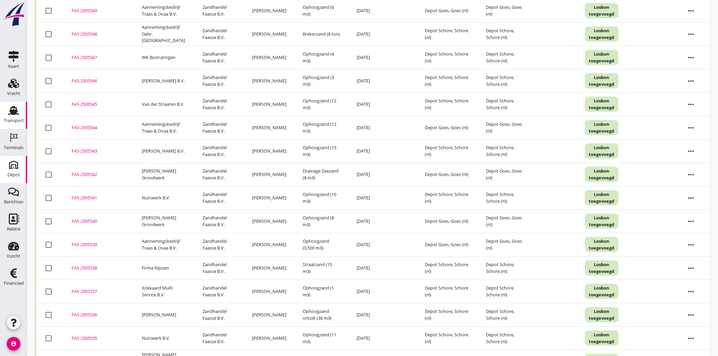
click at [7, 171] on div "Depot" at bounding box center [13, 174] width 13 height 9
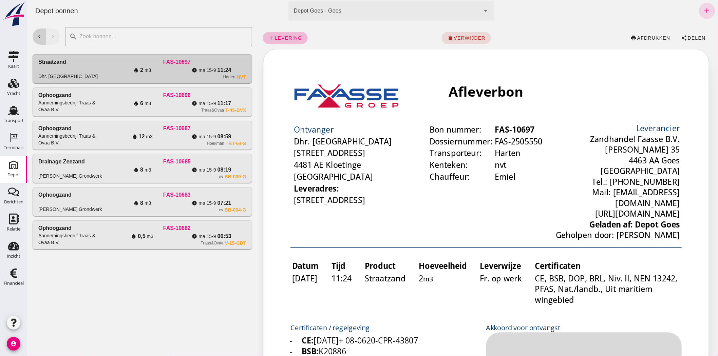
click at [37, 37] on icon "chevron_left" at bounding box center [39, 37] width 6 height 6
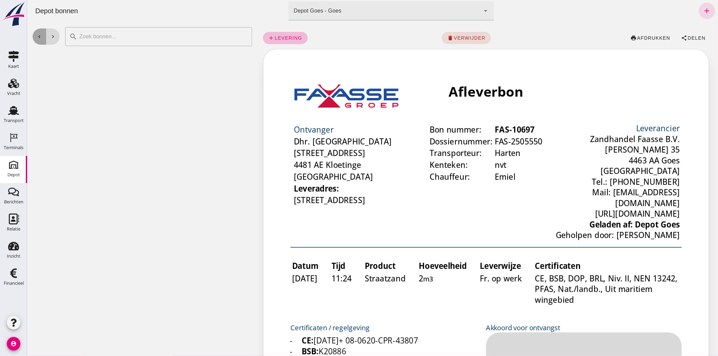
click at [37, 37] on icon "chevron_left" at bounding box center [39, 37] width 6 height 6
click at [39, 36] on icon "chevron_left" at bounding box center [39, 37] width 6 height 6
click at [40, 36] on icon "chevron_left" at bounding box center [39, 37] width 6 height 6
click at [54, 37] on icon "chevron_right" at bounding box center [53, 37] width 6 height 6
click at [53, 36] on icon "chevron_right" at bounding box center [53, 37] width 6 height 6
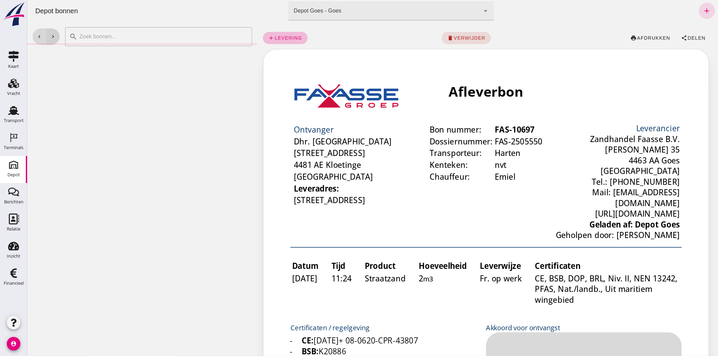
click at [52, 36] on icon "chevron_right" at bounding box center [53, 37] width 6 height 6
click at [52, 35] on icon "chevron_right" at bounding box center [53, 37] width 6 height 6
click at [52, 35] on div "chevron_left chevron_right" at bounding box center [45, 36] width 27 height 16
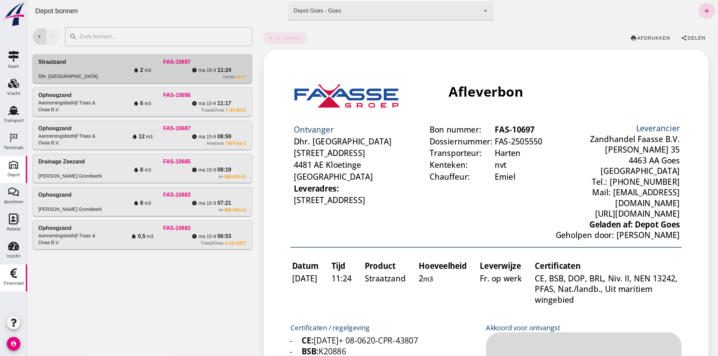
click at [13, 278] on icon "Financieel" at bounding box center [13, 273] width 11 height 11
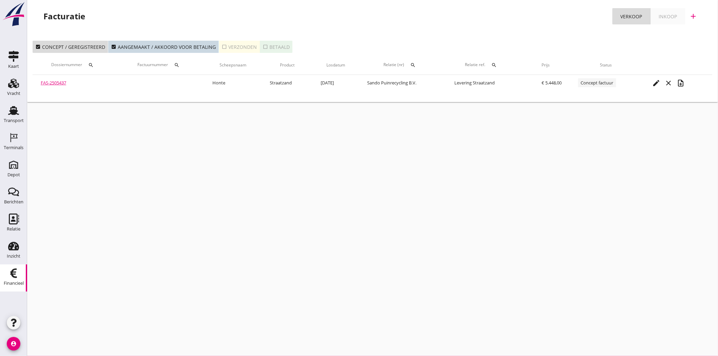
click at [231, 45] on div "check_box_outline_blank Verzonden" at bounding box center [238, 46] width 35 height 7
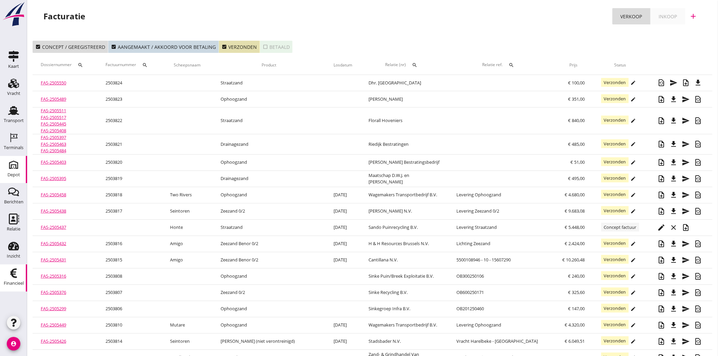
click at [18, 173] on div "Depot" at bounding box center [13, 175] width 13 height 4
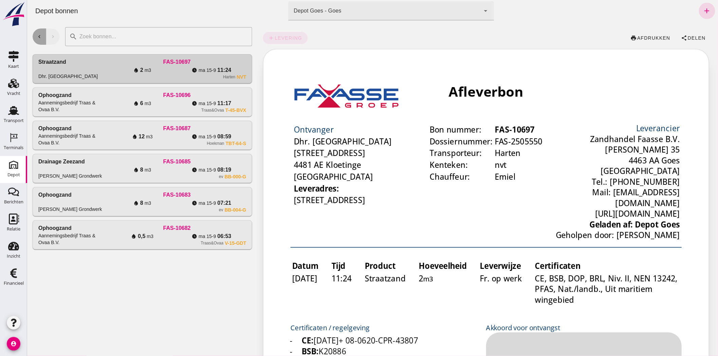
click at [40, 36] on icon "chevron_left" at bounding box center [39, 37] width 6 height 6
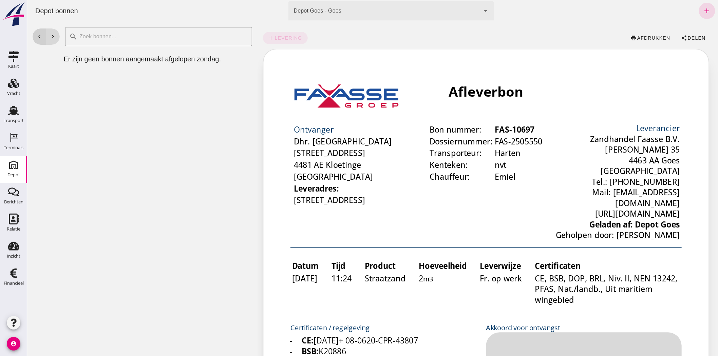
click at [40, 36] on icon "chevron_left" at bounding box center [39, 37] width 6 height 6
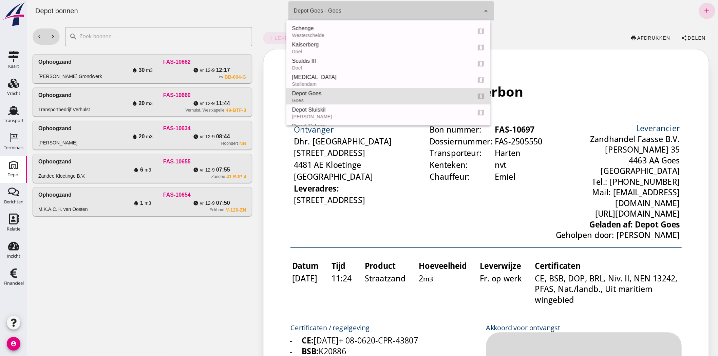
click at [435, 8] on div "Depot Goes - Goes 8d49d884-38cb-411c-a66c-fafb858bb749" at bounding box center [384, 10] width 192 height 19
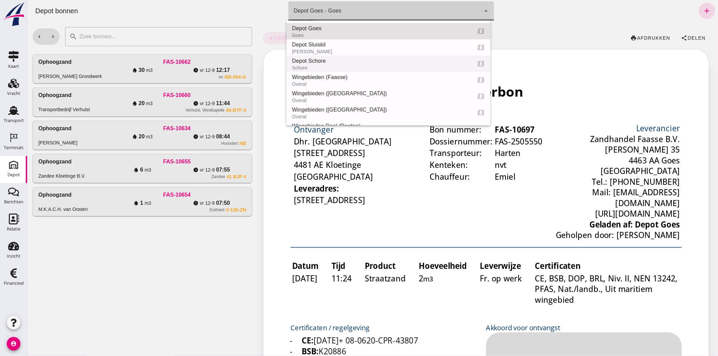
click at [392, 66] on div "Schore" at bounding box center [378, 67] width 174 height 5
type input "da4e762a-ddf1-4556-b2ca-bcf6277de398"
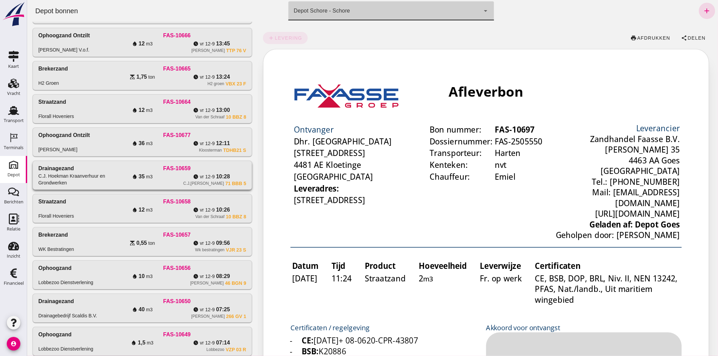
scroll to position [313, 0]
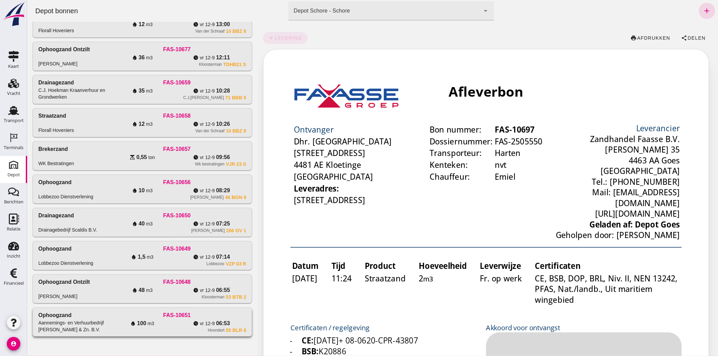
drag, startPoint x: 157, startPoint y: 328, endPoint x: 747, endPoint y: 152, distance: 615.5
click at [157, 328] on div "Hoondert 55 BLR 8" at bounding box center [176, 330] width 138 height 5
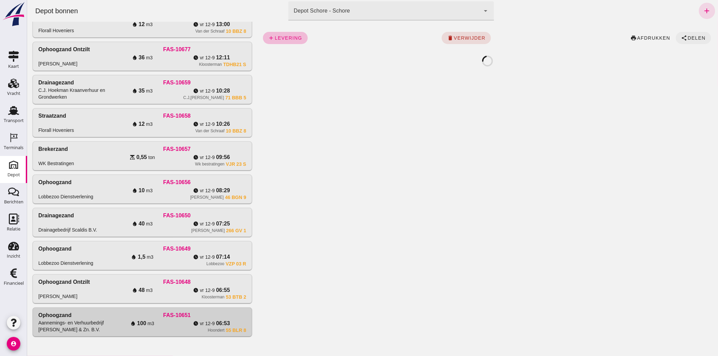
click at [687, 36] on span "Delen" at bounding box center [696, 37] width 18 height 5
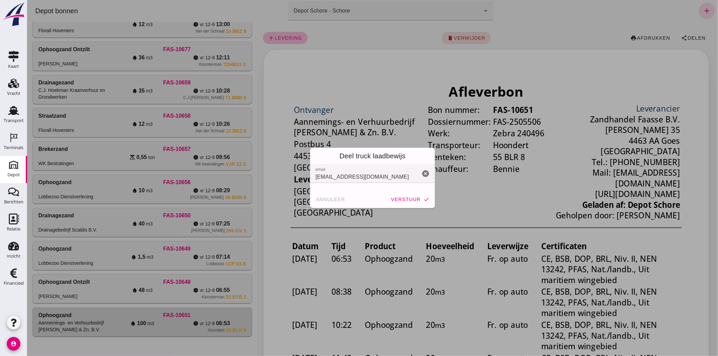
scroll to position [0, 0]
click at [409, 197] on span "verstuur" at bounding box center [405, 199] width 30 height 5
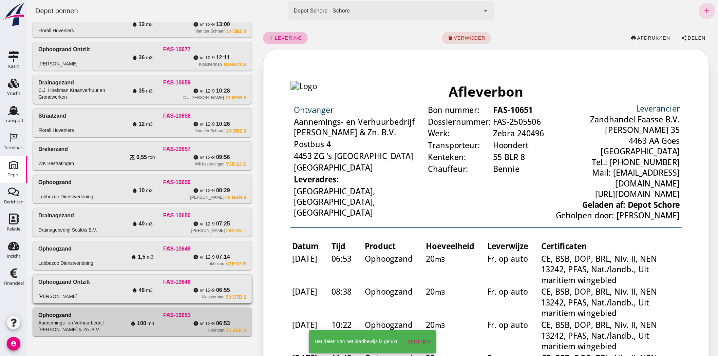
click at [136, 291] on icon "water_drop" at bounding box center [134, 290] width 5 height 5
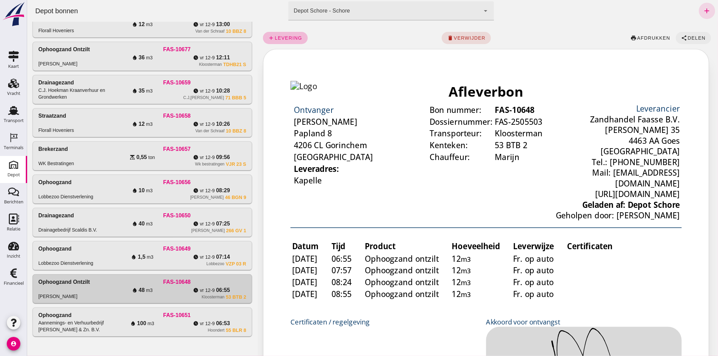
click at [691, 33] on button "share Delen" at bounding box center [692, 38] width 35 height 12
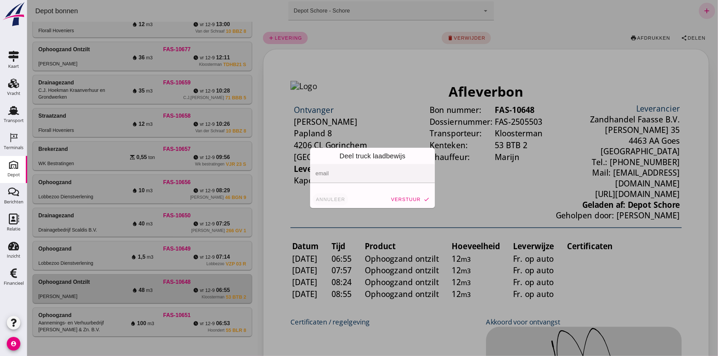
click at [333, 196] on button "annuleer" at bounding box center [329, 199] width 35 height 12
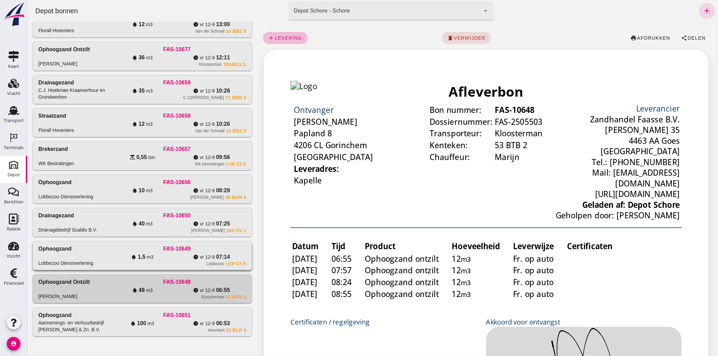
click at [184, 261] on div "Lobbezoo VZP 03 R" at bounding box center [176, 263] width 138 height 5
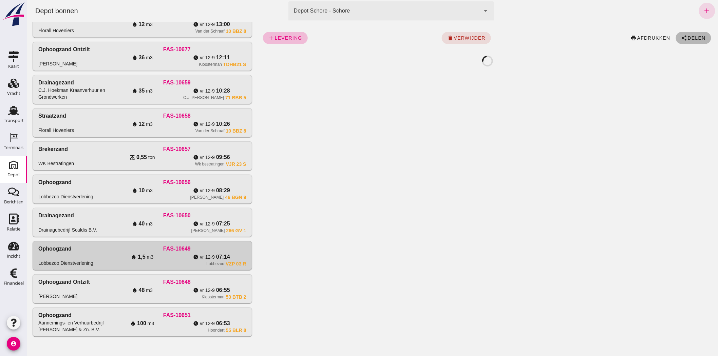
click at [687, 35] on span "Delen" at bounding box center [696, 37] width 18 height 5
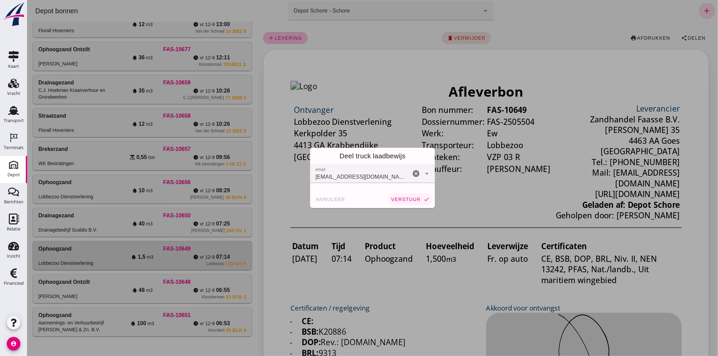
click at [397, 200] on span "verstuur" at bounding box center [405, 199] width 30 height 5
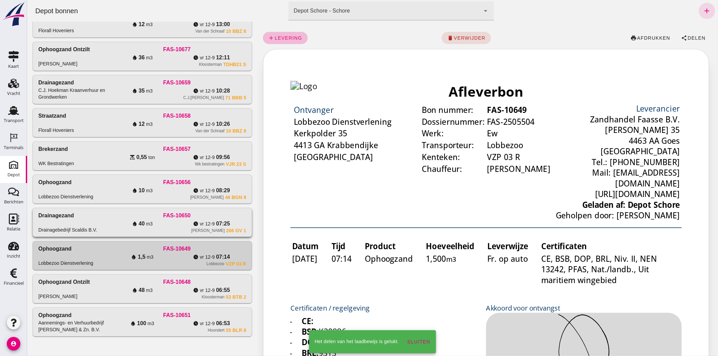
click at [169, 229] on div "[PERSON_NAME] 266 GV 1" at bounding box center [176, 230] width 138 height 5
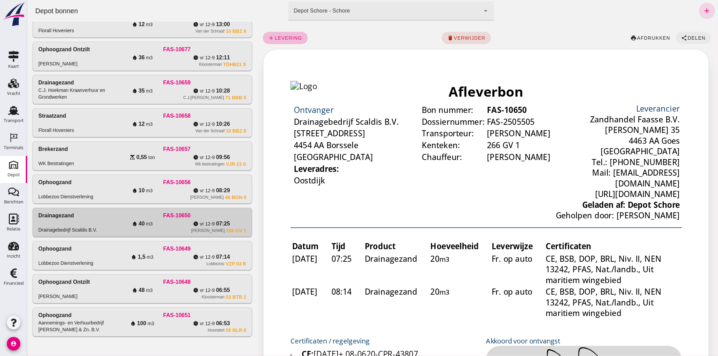
click at [691, 34] on button "share Delen" at bounding box center [692, 38] width 35 height 12
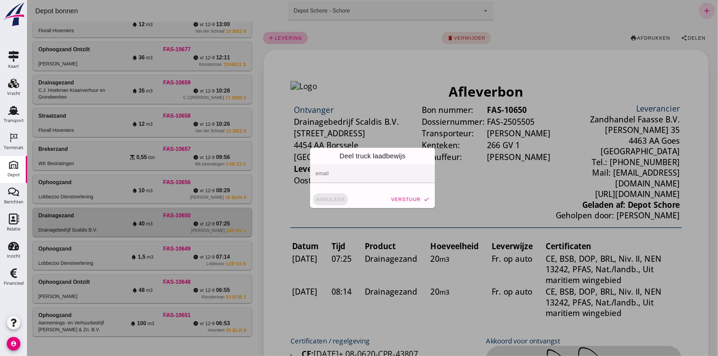
click at [329, 200] on span "annuleer" at bounding box center [330, 199] width 30 height 5
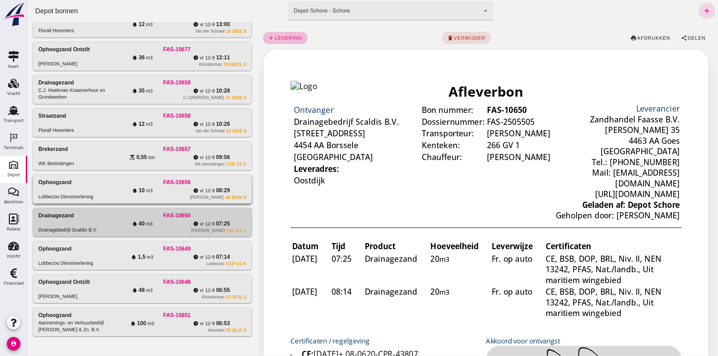
click at [207, 187] on span "vr 12-9" at bounding box center [206, 190] width 15 height 7
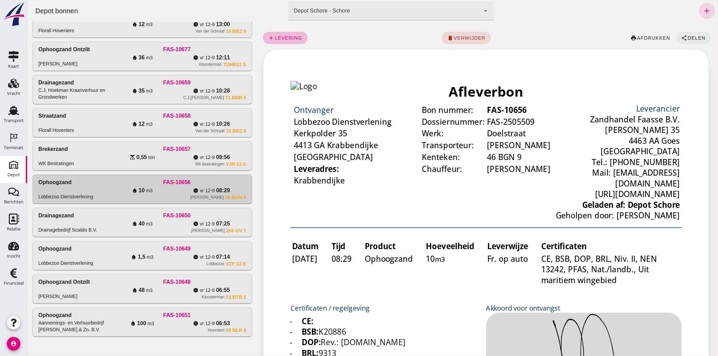
click at [696, 36] on span "Delen" at bounding box center [696, 37] width 18 height 5
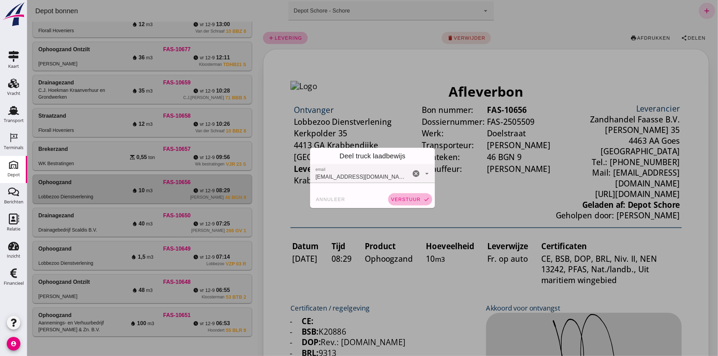
click at [398, 197] on span "verstuur" at bounding box center [405, 199] width 30 height 5
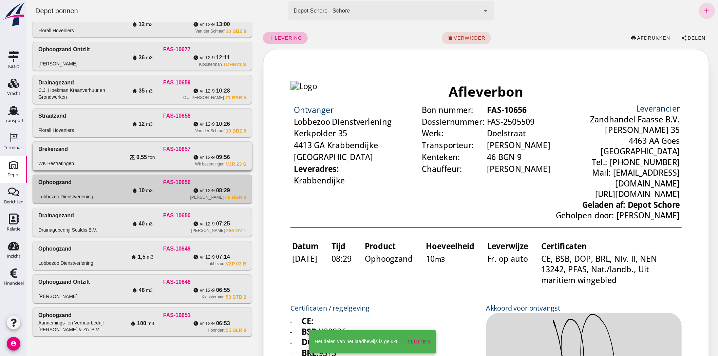
click at [209, 149] on div "FAS-10657" at bounding box center [176, 149] width 138 height 8
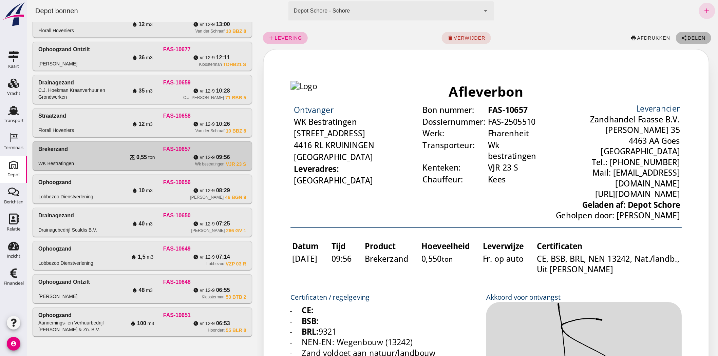
click at [691, 34] on button "share Delen" at bounding box center [692, 38] width 35 height 12
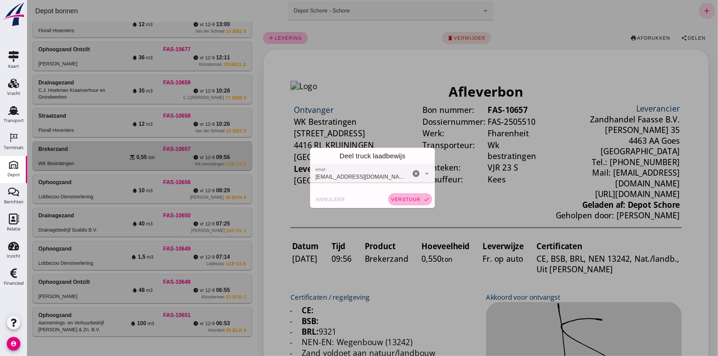
click at [413, 196] on button "verstuur check" at bounding box center [410, 199] width 44 height 12
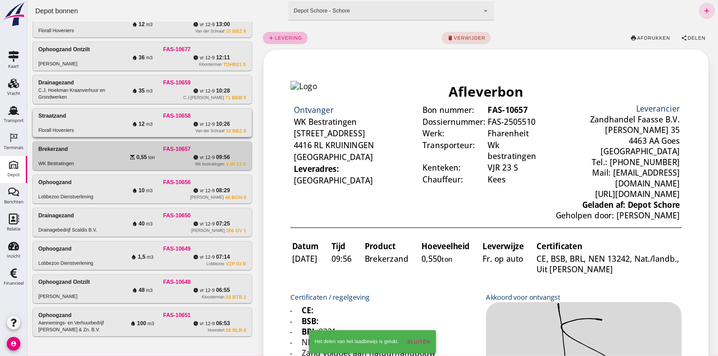
click at [155, 126] on div "water_drop 12 m3" at bounding box center [141, 124] width 69 height 8
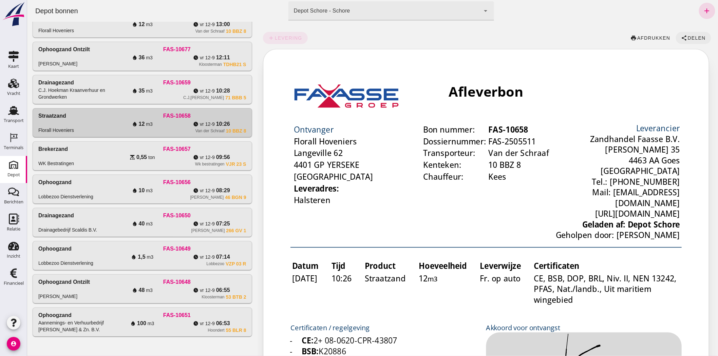
click at [687, 35] on span "Delen" at bounding box center [696, 37] width 18 height 5
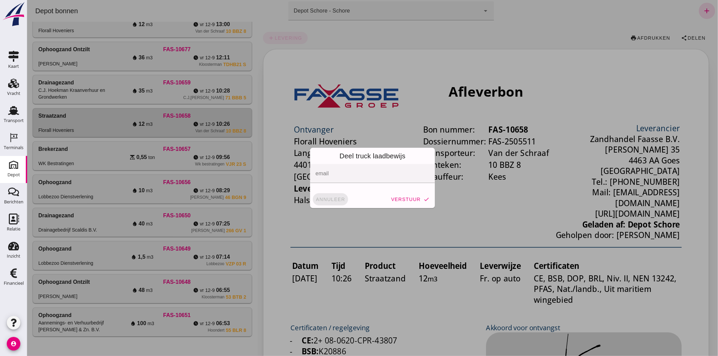
click at [334, 200] on span "annuleer" at bounding box center [330, 199] width 30 height 5
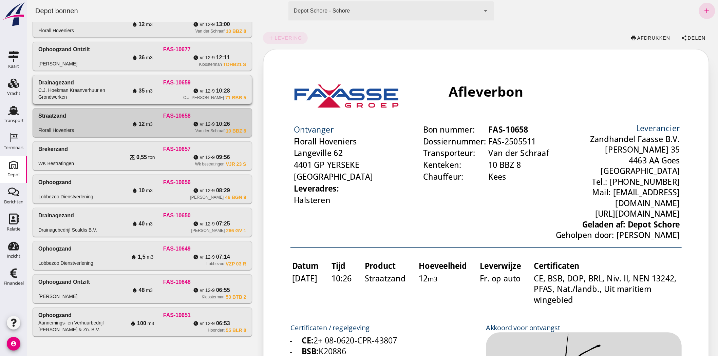
click at [125, 79] on div "FAS-10659" at bounding box center [176, 83] width 138 height 8
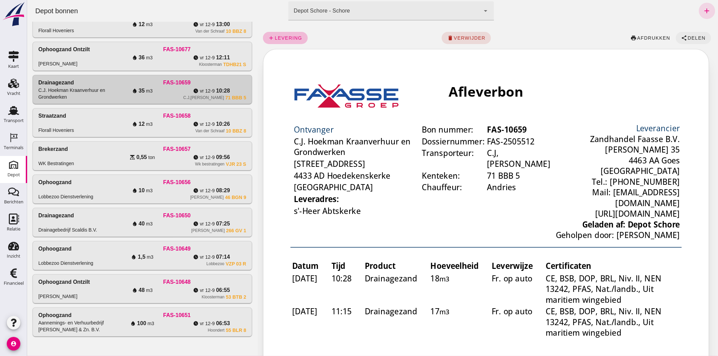
click at [691, 38] on span "Delen" at bounding box center [696, 37] width 18 height 5
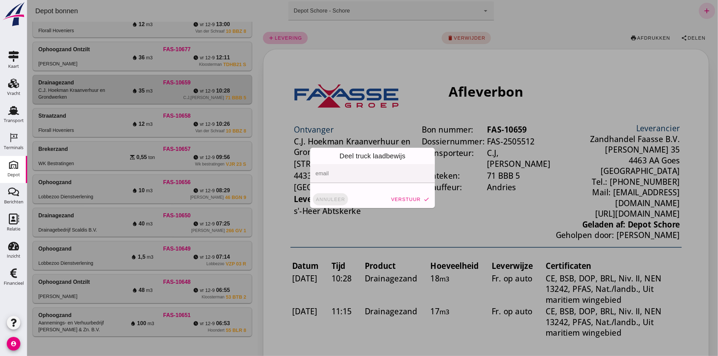
click at [331, 200] on span "annuleer" at bounding box center [330, 199] width 30 height 5
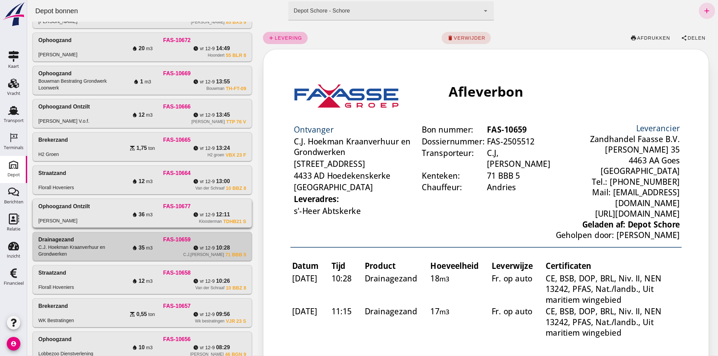
scroll to position [124, 0]
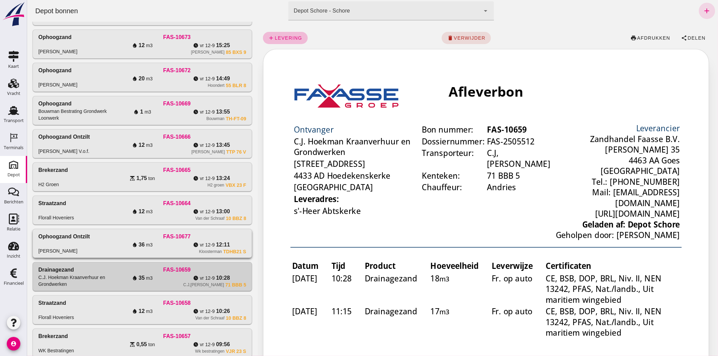
click at [150, 239] on div "FAS-10677" at bounding box center [176, 237] width 138 height 8
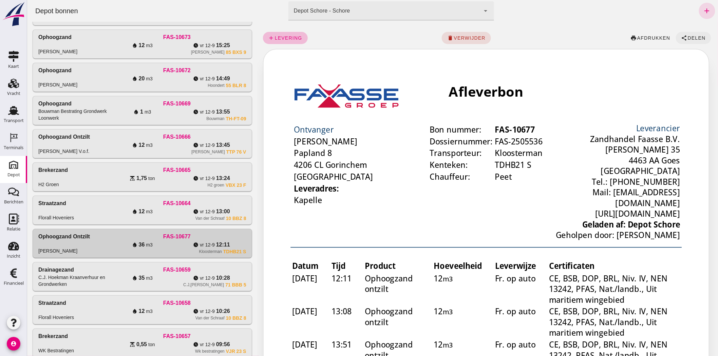
scroll to position [0, 0]
click at [691, 39] on span "Delen" at bounding box center [696, 37] width 18 height 5
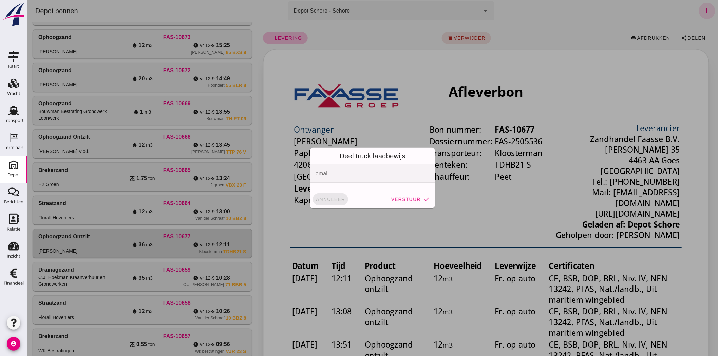
click at [316, 195] on button "annuleer" at bounding box center [329, 199] width 35 height 12
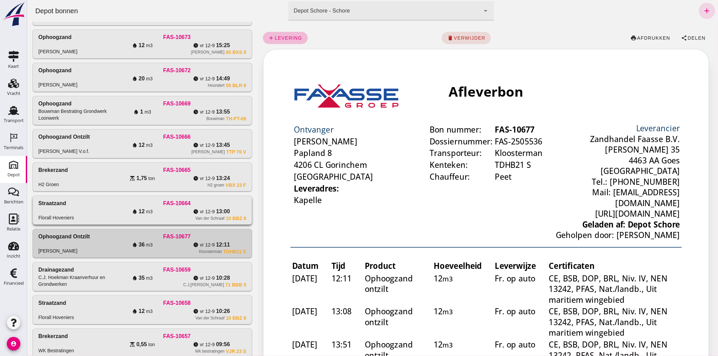
click at [231, 204] on div "FAS-10664" at bounding box center [176, 203] width 138 height 8
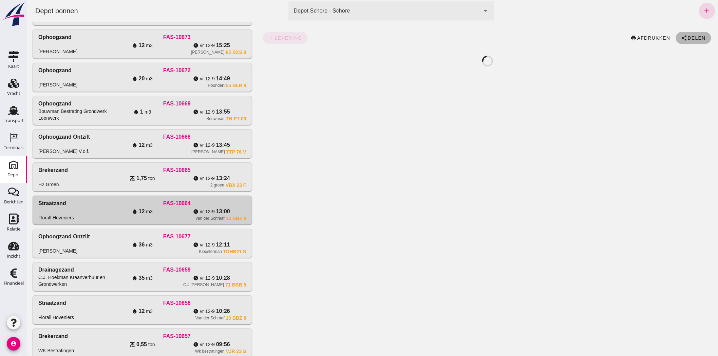
click at [687, 36] on span "Delen" at bounding box center [696, 37] width 18 height 5
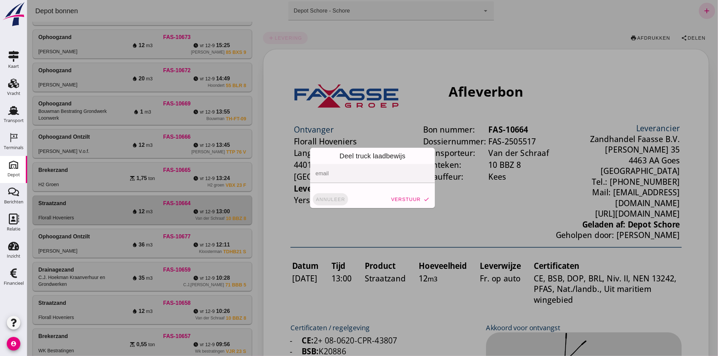
click at [318, 202] on button "annuleer" at bounding box center [329, 199] width 35 height 12
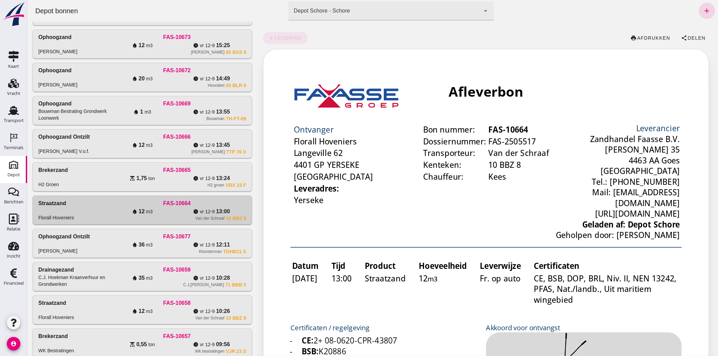
drag, startPoint x: 82, startPoint y: 170, endPoint x: 316, endPoint y: 151, distance: 234.4
click at [82, 170] on div "Brekerzand H2 Groen" at bounding box center [72, 177] width 69 height 22
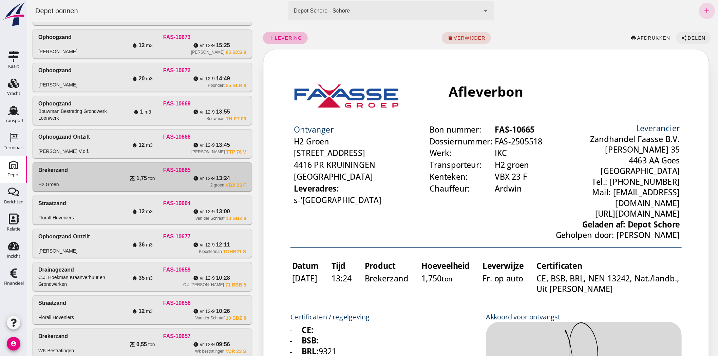
click at [690, 40] on span "Delen" at bounding box center [696, 37] width 18 height 5
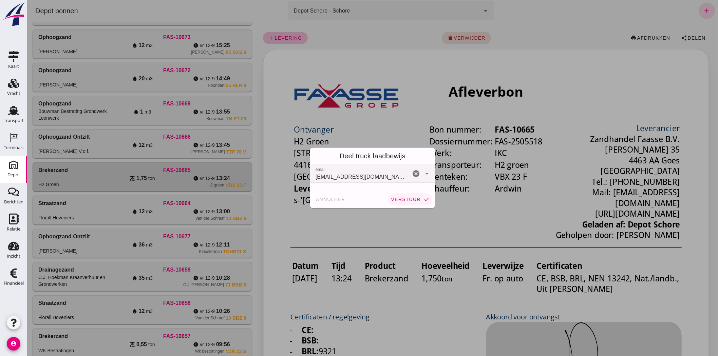
click at [408, 197] on span "verstuur" at bounding box center [405, 199] width 30 height 5
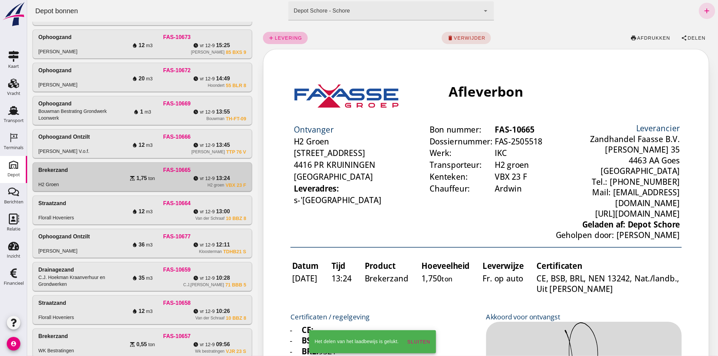
click at [166, 149] on div "water_drop 12 m3" at bounding box center [141, 145] width 69 height 8
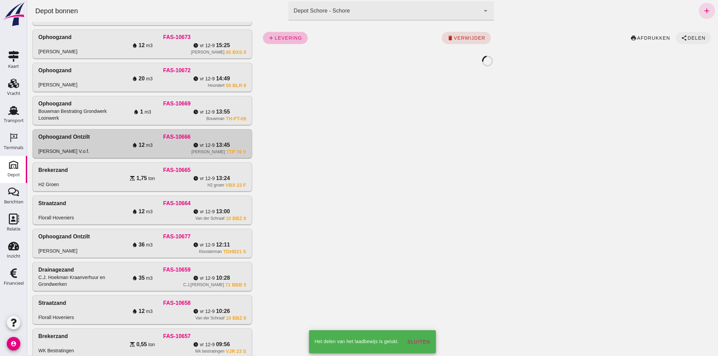
click at [697, 36] on span "Delen" at bounding box center [696, 37] width 18 height 5
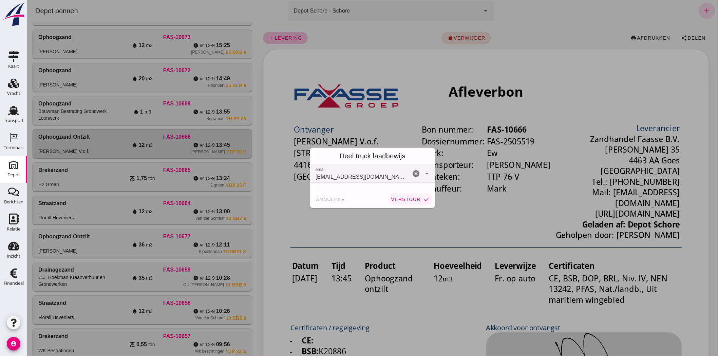
click at [397, 204] on button "verstuur check" at bounding box center [410, 199] width 44 height 12
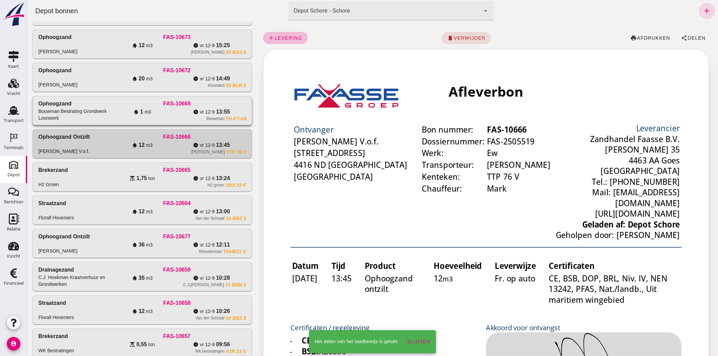
click at [153, 108] on div "water_drop 1 m3" at bounding box center [141, 112] width 69 height 8
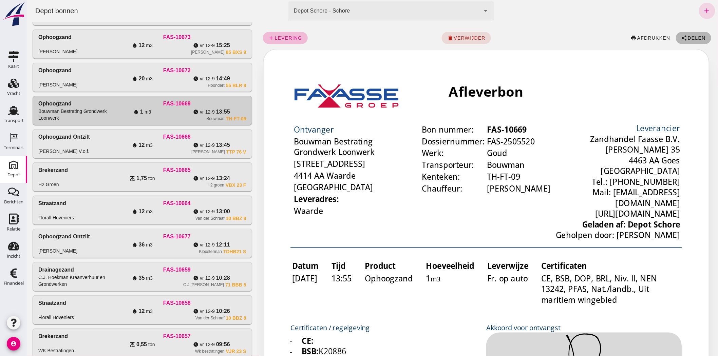
click at [697, 39] on span "Delen" at bounding box center [696, 37] width 18 height 5
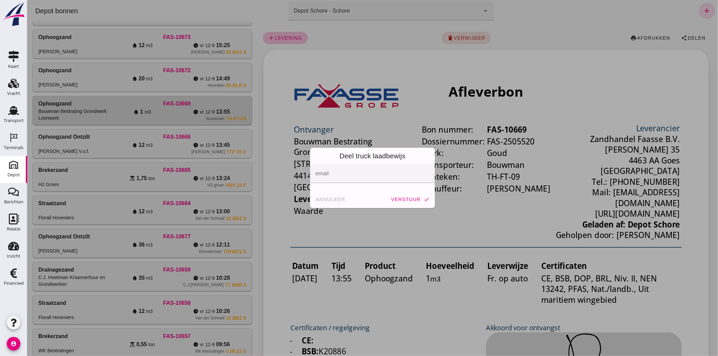
click at [333, 195] on button "annuleer" at bounding box center [329, 199] width 35 height 12
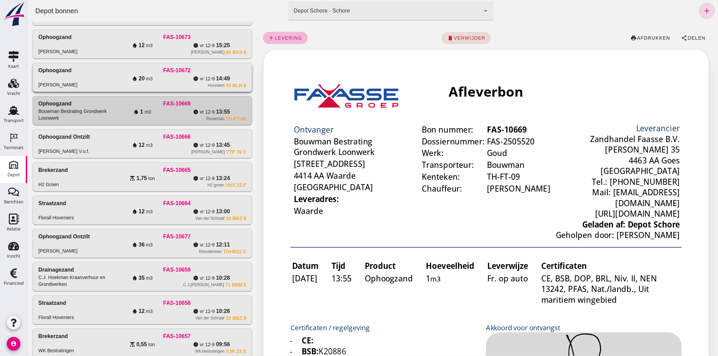
click at [180, 84] on div "Hoondert 55 BLR 8" at bounding box center [176, 85] width 138 height 5
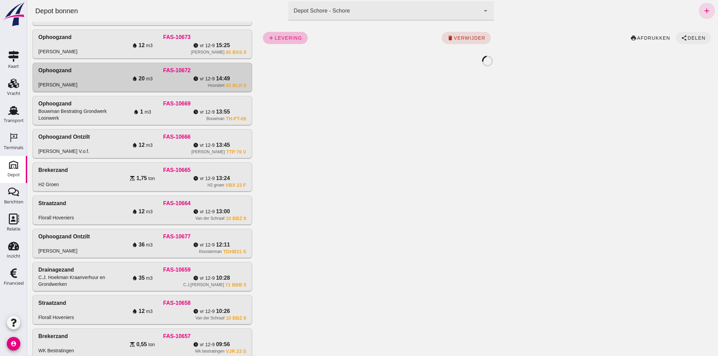
click at [697, 37] on span "Delen" at bounding box center [696, 37] width 18 height 5
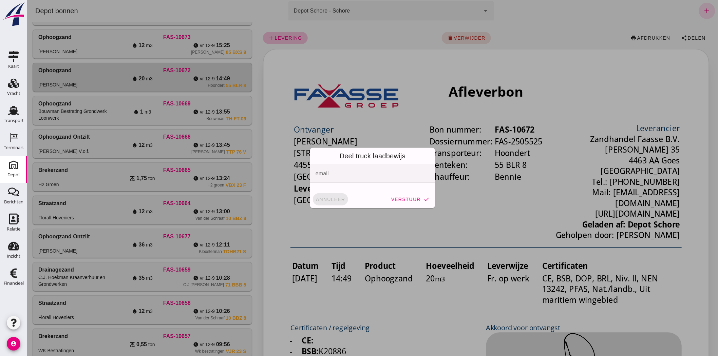
click at [316, 201] on span "annuleer" at bounding box center [330, 199] width 30 height 5
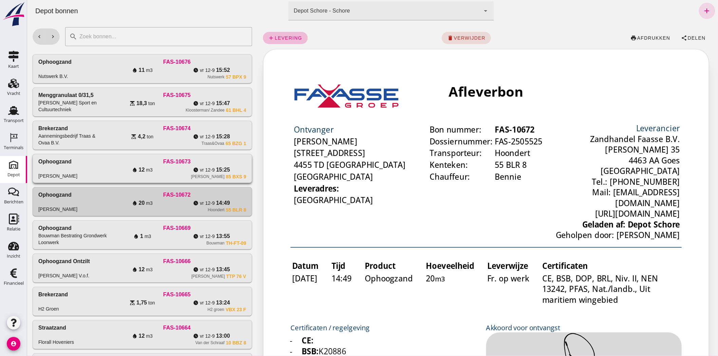
click at [150, 174] on div "[PERSON_NAME] 85 BXS 9" at bounding box center [176, 176] width 138 height 5
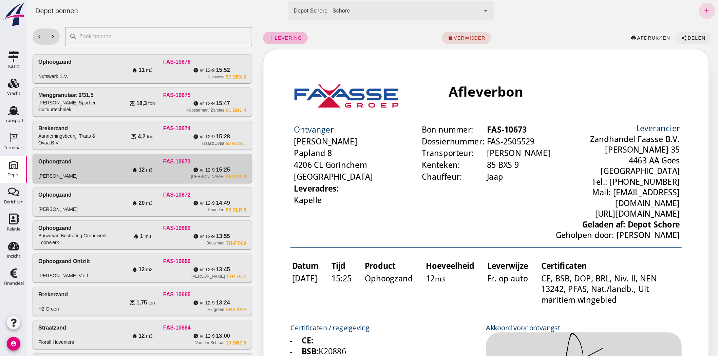
click at [687, 39] on span "Delen" at bounding box center [696, 37] width 18 height 5
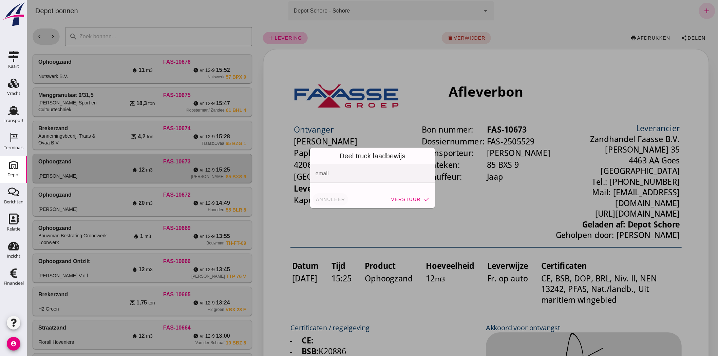
click at [334, 195] on button "annuleer" at bounding box center [329, 199] width 35 height 12
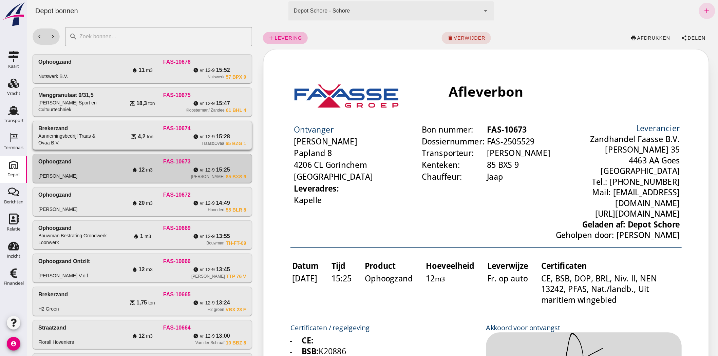
click at [153, 136] on div "scale 4,2 ton" at bounding box center [141, 137] width 69 height 8
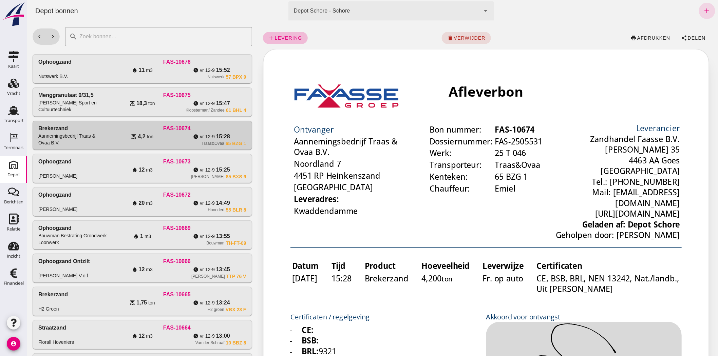
click at [682, 31] on div "add levering delete verwijder print afdrukken share Delen" at bounding box center [486, 38] width 449 height 22
click at [684, 33] on button "share Delen" at bounding box center [692, 38] width 35 height 12
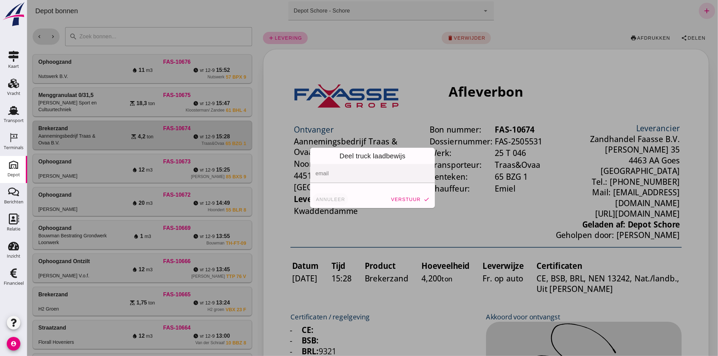
click at [324, 201] on span "annuleer" at bounding box center [330, 199] width 30 height 5
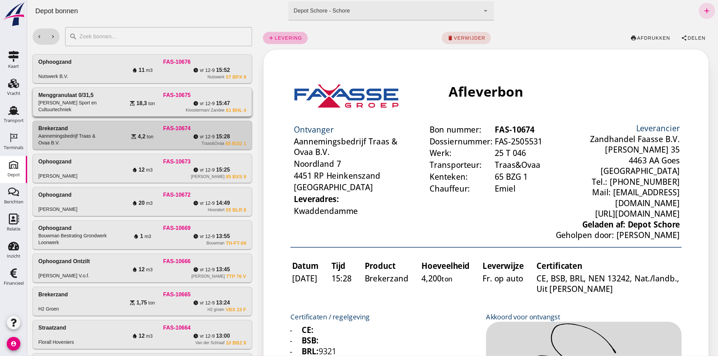
click at [168, 102] on div "scale 18,3 ton" at bounding box center [141, 103] width 69 height 8
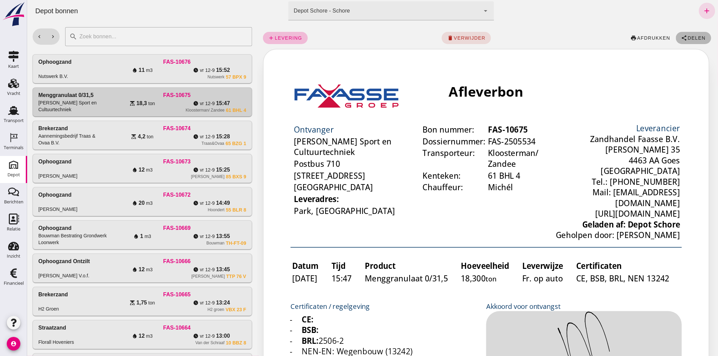
click at [690, 36] on span "Delen" at bounding box center [696, 37] width 18 height 5
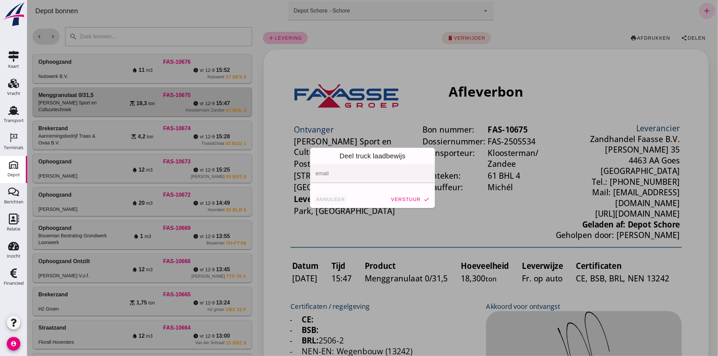
click at [331, 201] on span "annuleer" at bounding box center [330, 199] width 30 height 5
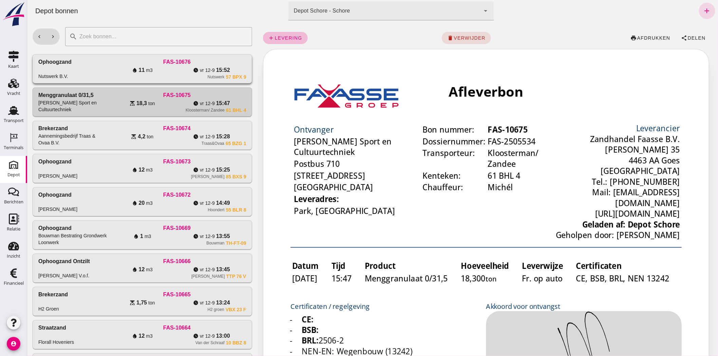
click at [190, 60] on div "FAS-10676" at bounding box center [176, 62] width 138 height 8
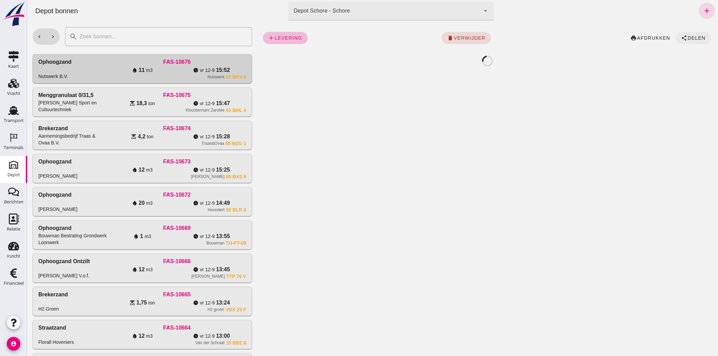
click at [687, 38] on span "Delen" at bounding box center [696, 37] width 18 height 5
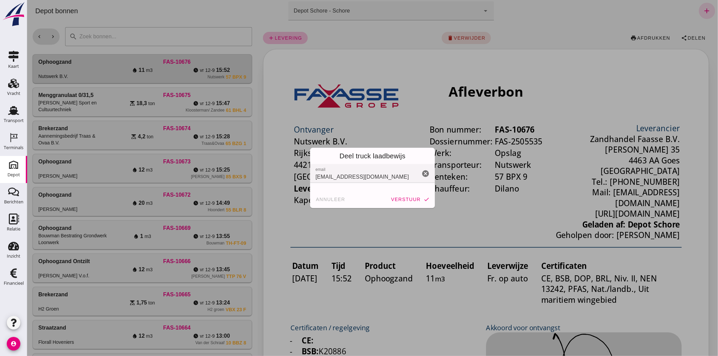
click at [401, 201] on span "verstuur" at bounding box center [405, 199] width 30 height 5
click at [403, 199] on div "annuleer verstuur check" at bounding box center [372, 200] width 125 height 18
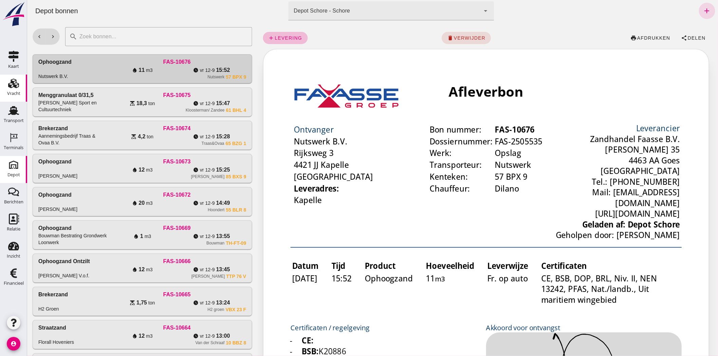
click at [18, 90] on div "Vracht" at bounding box center [13, 93] width 13 height 9
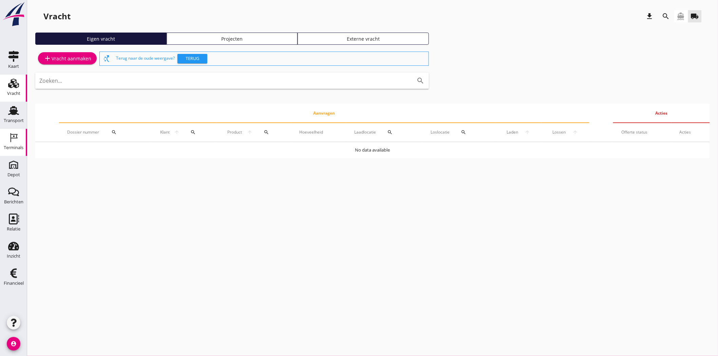
click at [9, 148] on div "Terminals" at bounding box center [14, 147] width 20 height 4
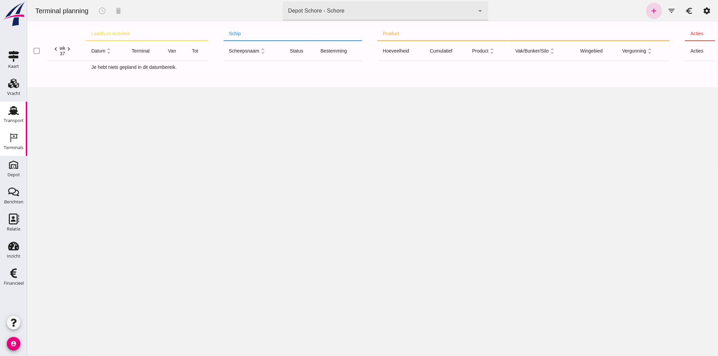
click at [16, 123] on div "Transport" at bounding box center [14, 120] width 20 height 9
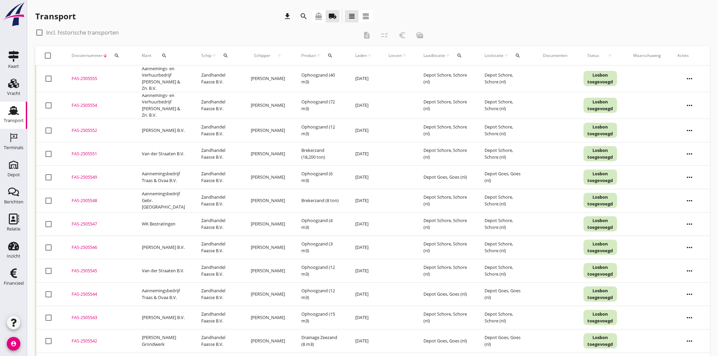
click at [320, 16] on icon "directions_boat" at bounding box center [318, 16] width 8 height 8
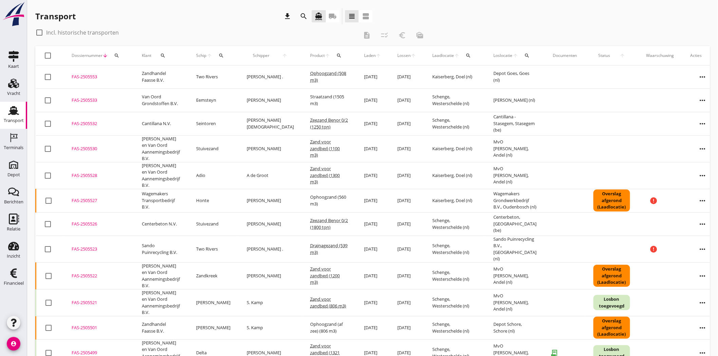
click at [151, 145] on td "[PERSON_NAME] en Van Oord Aannemingsbedrijf B.V." at bounding box center [161, 148] width 54 height 27
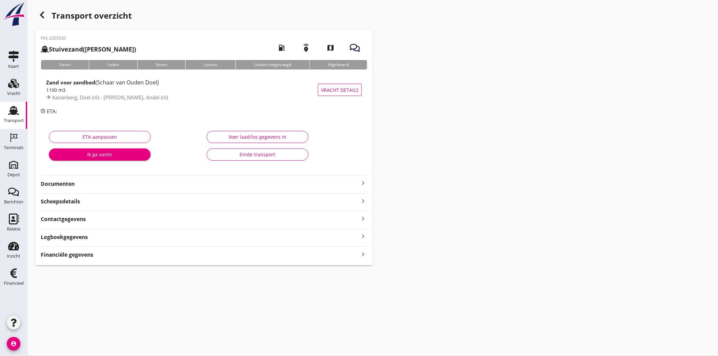
click at [53, 182] on strong "Documenten" at bounding box center [200, 184] width 318 height 8
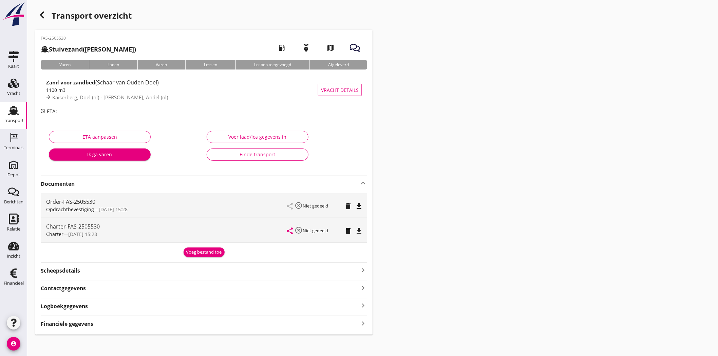
click at [357, 201] on div "share highlight_off Niet gedeeld delete file_download" at bounding box center [324, 205] width 75 height 24
click at [364, 207] on div "Order-FAS-2505530 Opdrachtbevestiging — [DATE] 15:28 share highlight_off Niet g…" at bounding box center [204, 205] width 326 height 24
click at [360, 205] on icon "file_download" at bounding box center [359, 206] width 8 height 8
click at [22, 89] on link "Vracht Vracht" at bounding box center [13, 88] width 27 height 27
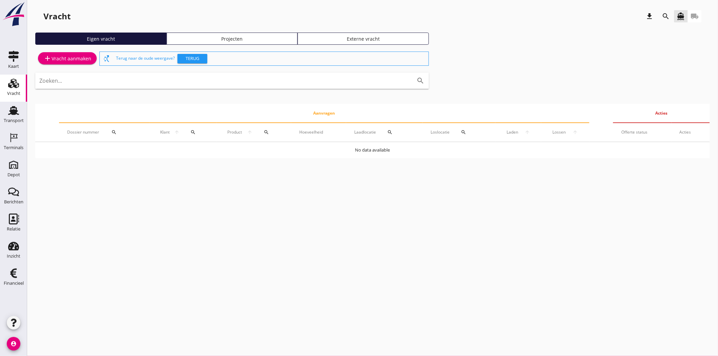
click at [199, 161] on div "Vracht download search directions_boat local_shipping Eigen vracht Projecten Ex…" at bounding box center [372, 86] width 690 height 172
click at [11, 91] on div "Vracht" at bounding box center [13, 93] width 13 height 9
click at [8, 108] on icon "Transport" at bounding box center [13, 110] width 11 height 11
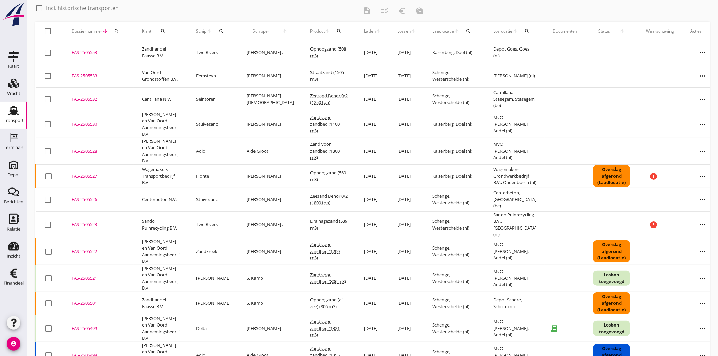
scroll to position [38, 0]
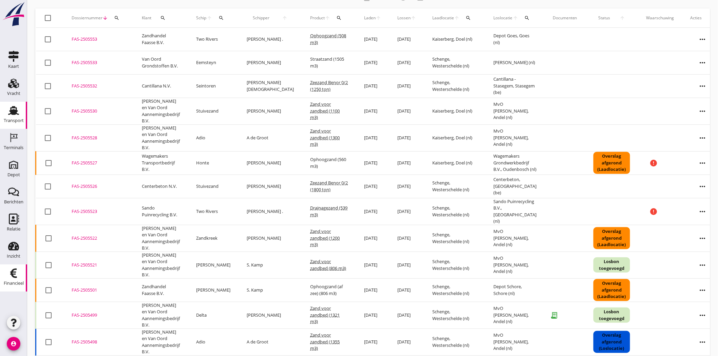
click at [16, 280] on div "Financieel" at bounding box center [14, 283] width 20 height 9
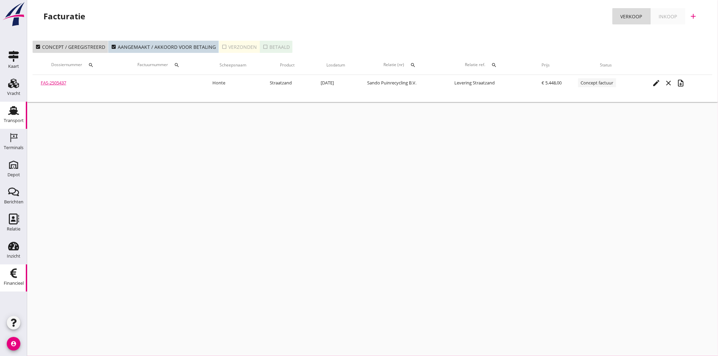
click at [16, 104] on link "Transport Transport" at bounding box center [13, 115] width 27 height 27
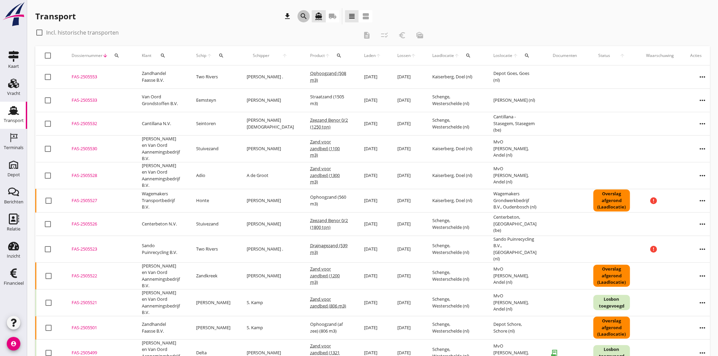
click at [299, 16] on div "search" at bounding box center [303, 16] width 12 height 8
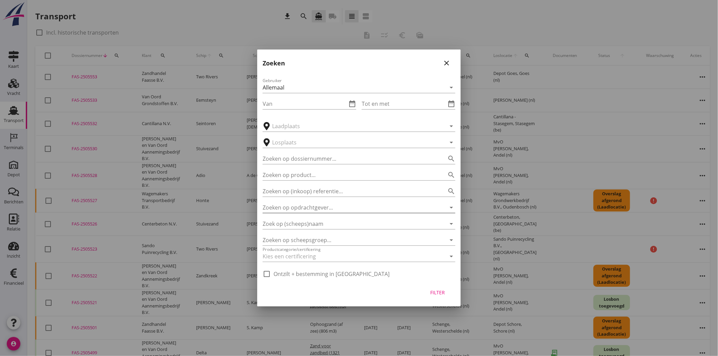
click at [331, 207] on input "Zoeken op opdrachtgever..." at bounding box center [349, 207] width 174 height 11
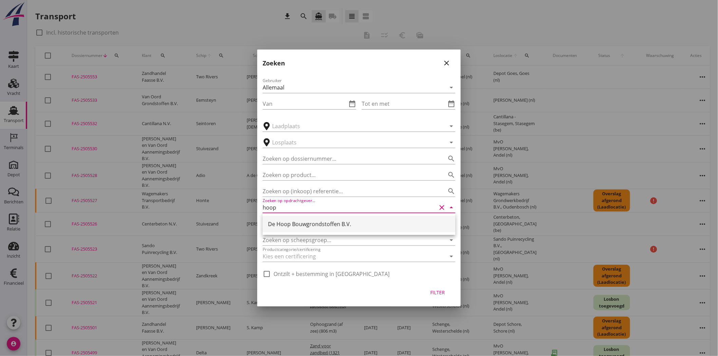
click at [336, 228] on div "De Hoop Bouwgrondstoffen B.V." at bounding box center [359, 224] width 182 height 16
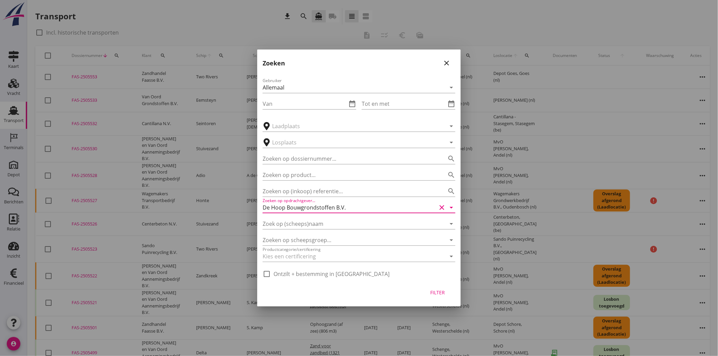
type input "De Hoop Bouwgrondstoffen B.V."
click at [437, 289] on div "Filter" at bounding box center [437, 292] width 19 height 7
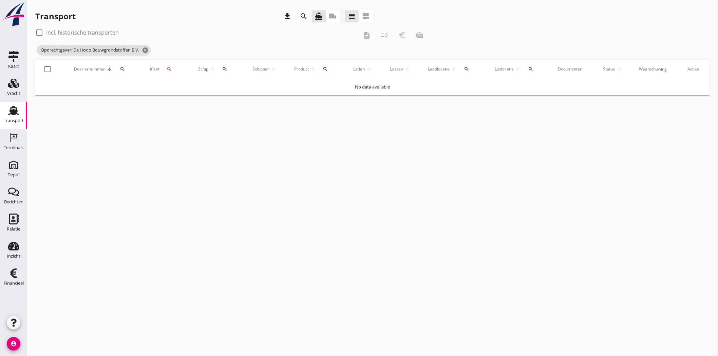
click at [39, 36] on div at bounding box center [40, 33] width 12 height 12
checkbox input "true"
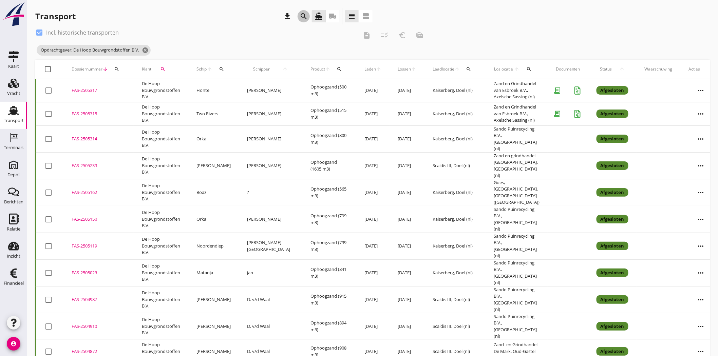
click at [303, 14] on icon "search" at bounding box center [303, 16] width 8 height 8
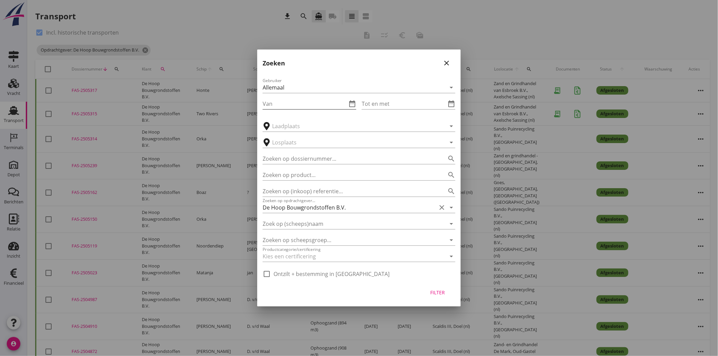
click at [353, 102] on icon "date_range" at bounding box center [352, 104] width 8 height 8
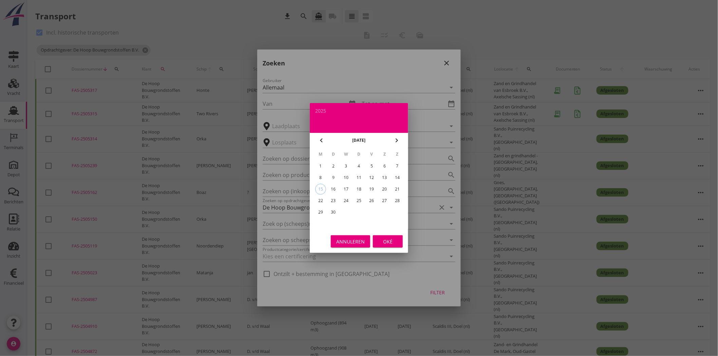
click at [323, 136] on icon "chevron_left" at bounding box center [321, 140] width 8 height 8
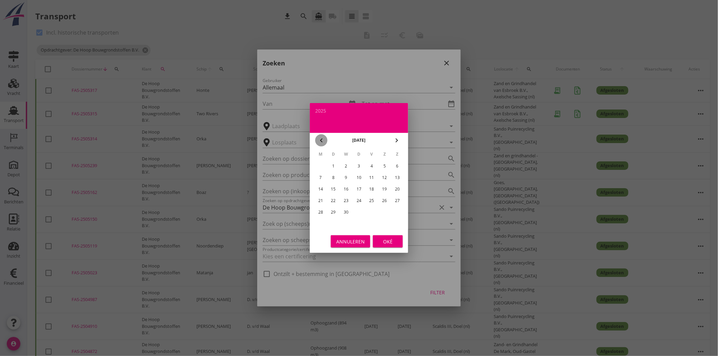
click at [323, 136] on icon "chevron_left" at bounding box center [321, 140] width 8 height 8
click at [397, 137] on icon "chevron_right" at bounding box center [396, 140] width 8 height 8
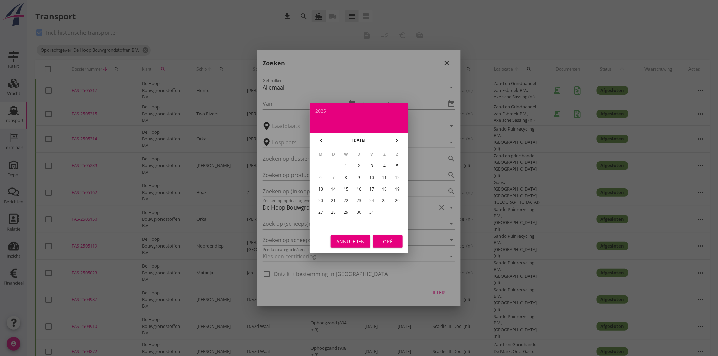
click at [344, 164] on div "1" at bounding box center [345, 166] width 11 height 11
type input "[DATE]"
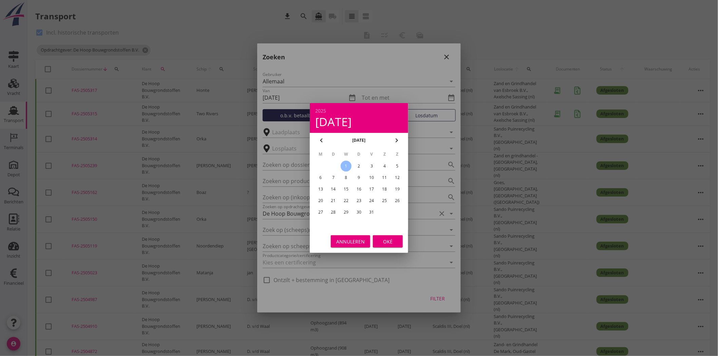
click at [384, 235] on button "Oké" at bounding box center [388, 241] width 30 height 12
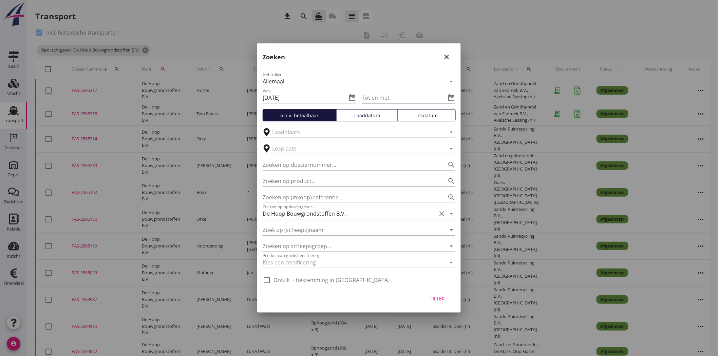
click at [452, 96] on icon "date_range" at bounding box center [451, 98] width 8 height 8
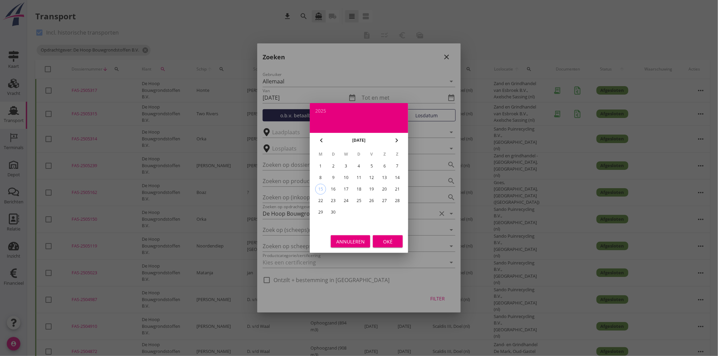
click at [320, 187] on div "15" at bounding box center [320, 189] width 10 height 10
type input "[DATE]"
click at [385, 243] on div "Oké" at bounding box center [387, 241] width 19 height 7
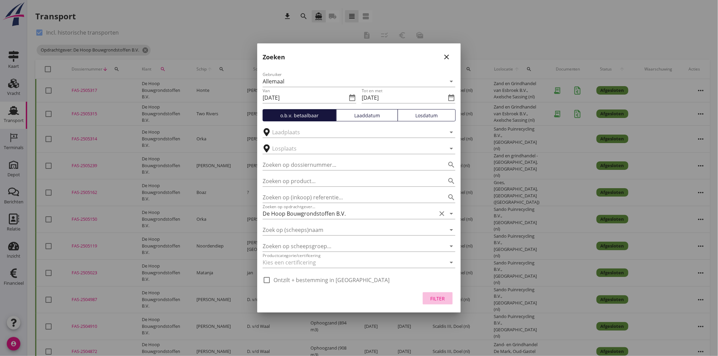
click at [432, 293] on button "Filter" at bounding box center [438, 298] width 30 height 12
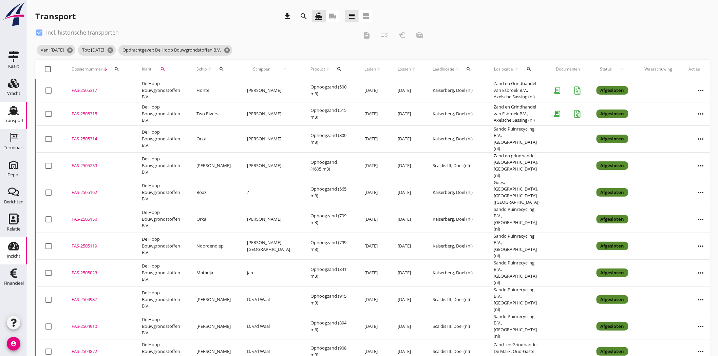
click at [14, 250] on use at bounding box center [13, 246] width 11 height 8
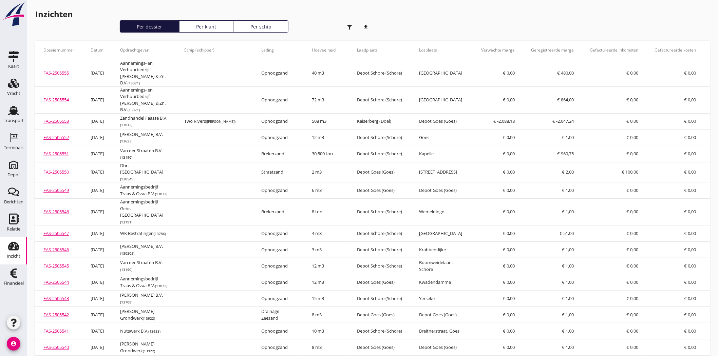
click at [346, 26] on div "button" at bounding box center [349, 27] width 14 height 14
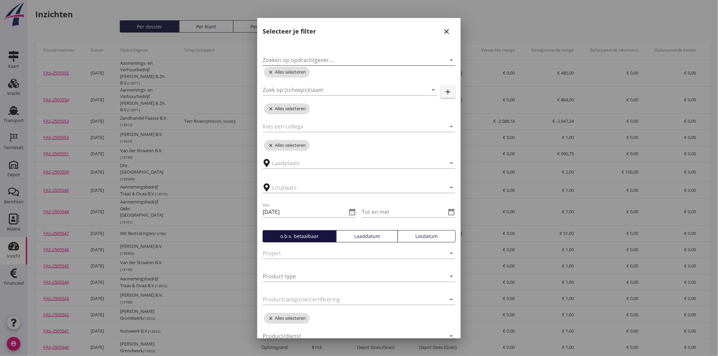
click at [404, 59] on input "Zoeken op opdrachtgever..." at bounding box center [349, 60] width 174 height 11
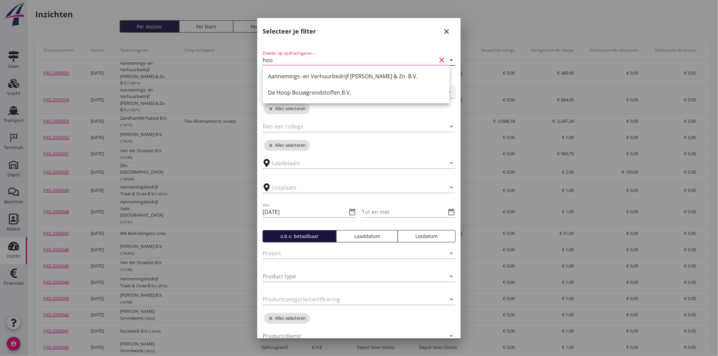
type input "hoop"
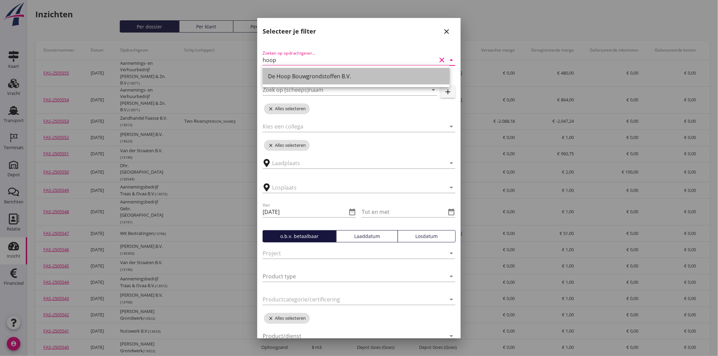
click at [392, 76] on div "De Hoop Bouwgrondstoffen B.V." at bounding box center [356, 76] width 176 height 8
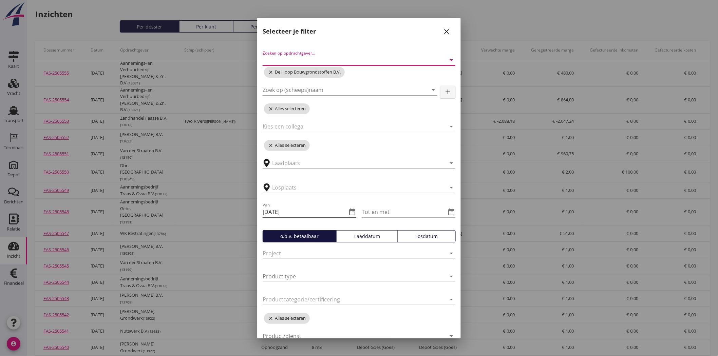
click at [347, 212] on div "date_range" at bounding box center [351, 212] width 9 height 8
click at [348, 212] on icon "date_range" at bounding box center [352, 212] width 8 height 8
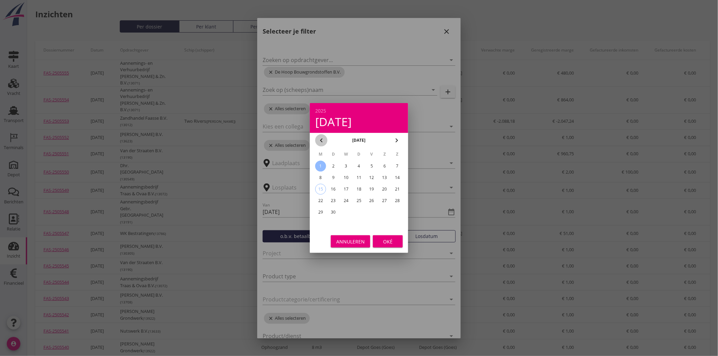
click at [321, 137] on icon "chevron_left" at bounding box center [321, 140] width 8 height 8
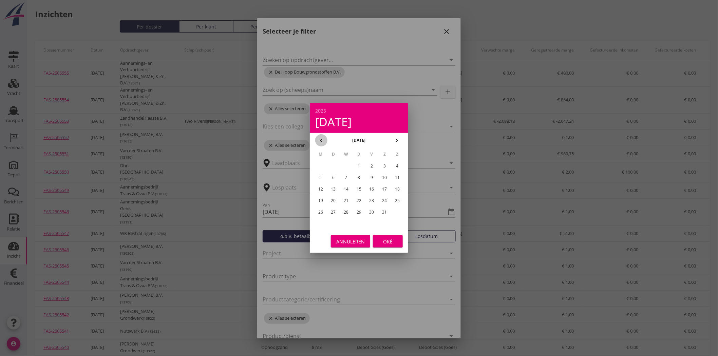
click at [321, 137] on icon "chevron_left" at bounding box center [321, 140] width 8 height 8
click at [345, 164] on div "1" at bounding box center [345, 166] width 11 height 11
type input "[DATE]"
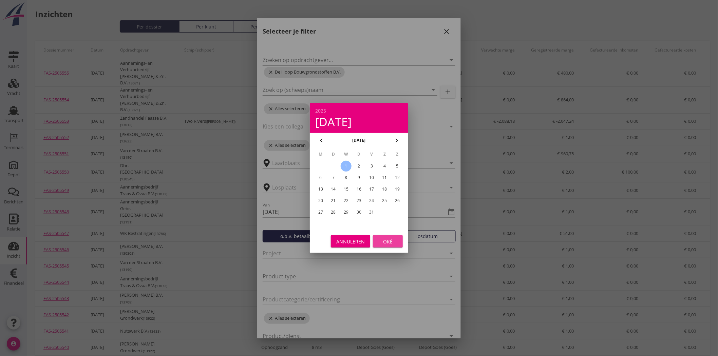
click at [395, 242] on div "Oké" at bounding box center [387, 241] width 19 height 7
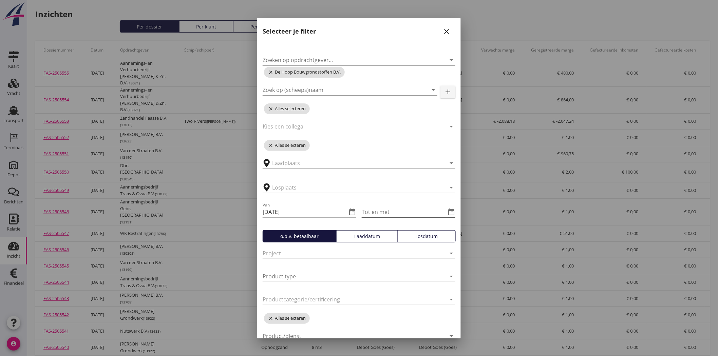
click at [445, 207] on div "Tot en met date_range" at bounding box center [408, 212] width 94 height 11
click at [447, 211] on icon "date_range" at bounding box center [451, 212] width 8 height 8
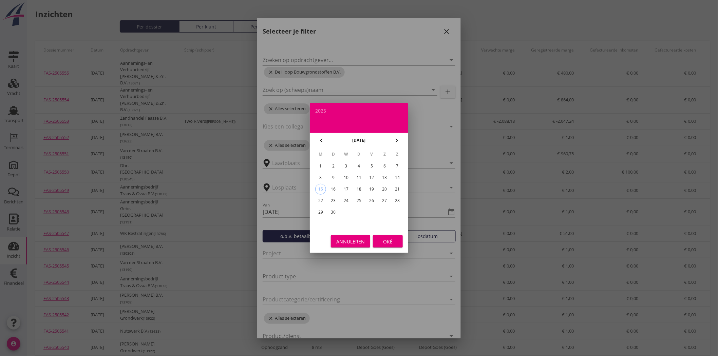
click at [318, 187] on div "15" at bounding box center [320, 189] width 10 height 10
type input "[DATE]"
click at [393, 241] on div "Oké" at bounding box center [387, 241] width 19 height 7
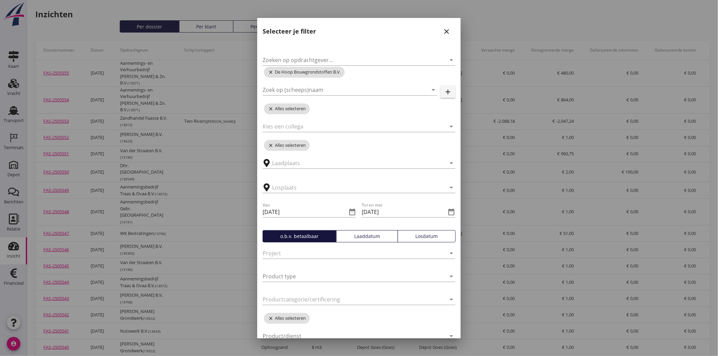
click at [365, 232] on button "Laaddatum" at bounding box center [366, 236] width 61 height 12
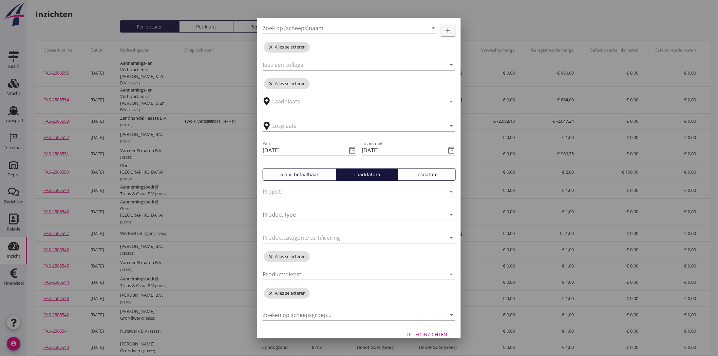
scroll to position [72, 0]
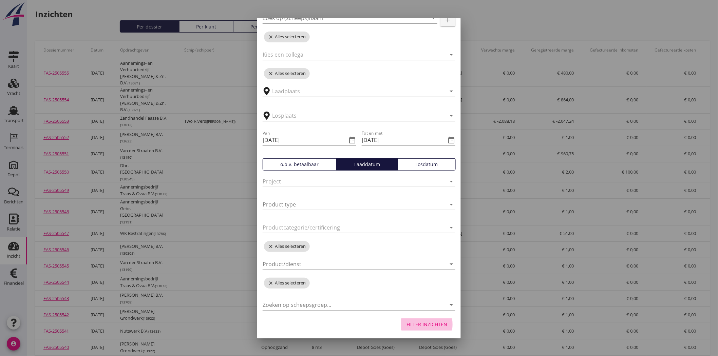
click at [435, 323] on div "Filter inzichten" at bounding box center [426, 324] width 41 height 7
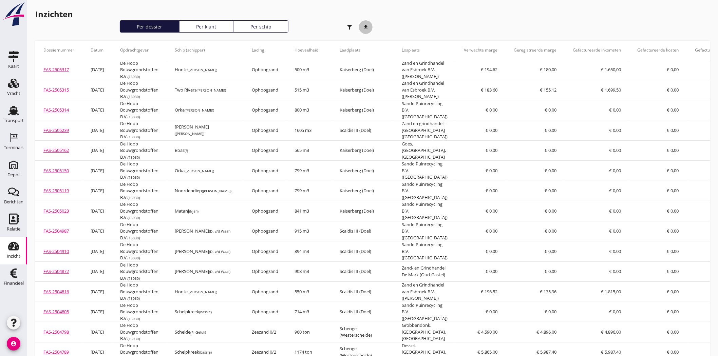
click at [367, 25] on icon "download" at bounding box center [366, 27] width 14 height 14
click at [15, 119] on div "Transport" at bounding box center [14, 120] width 20 height 4
